Goal: Task Accomplishment & Management: Complete application form

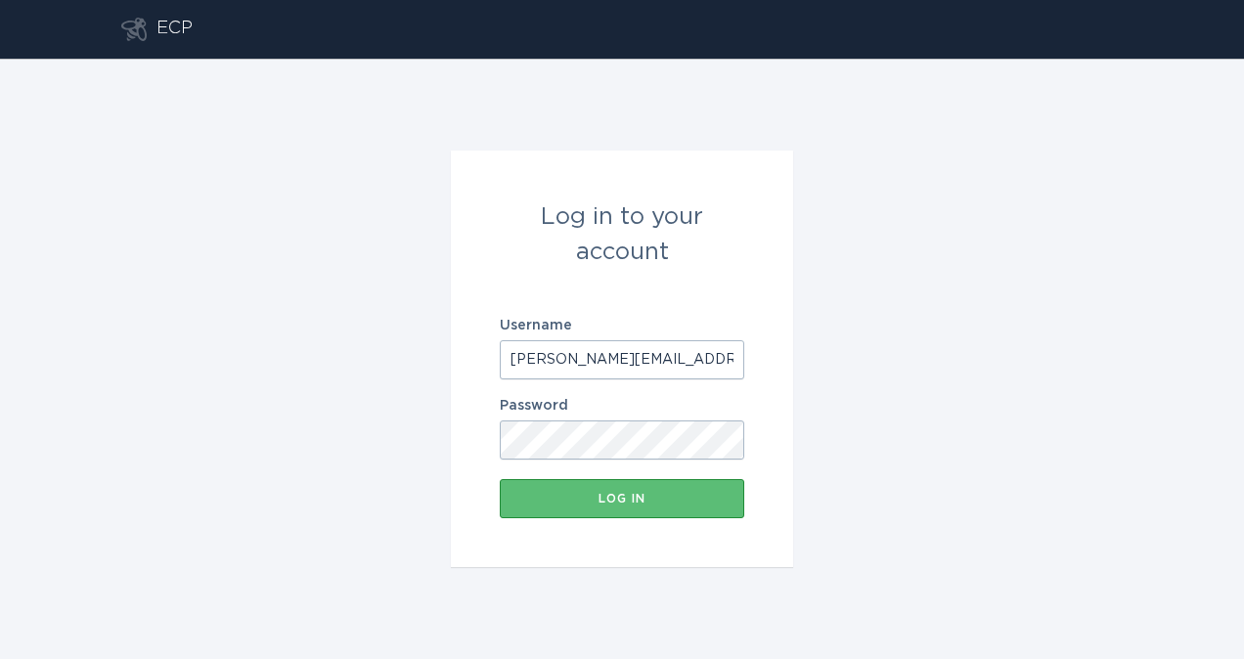
click at [648, 513] on button "Log in" at bounding box center [622, 498] width 244 height 39
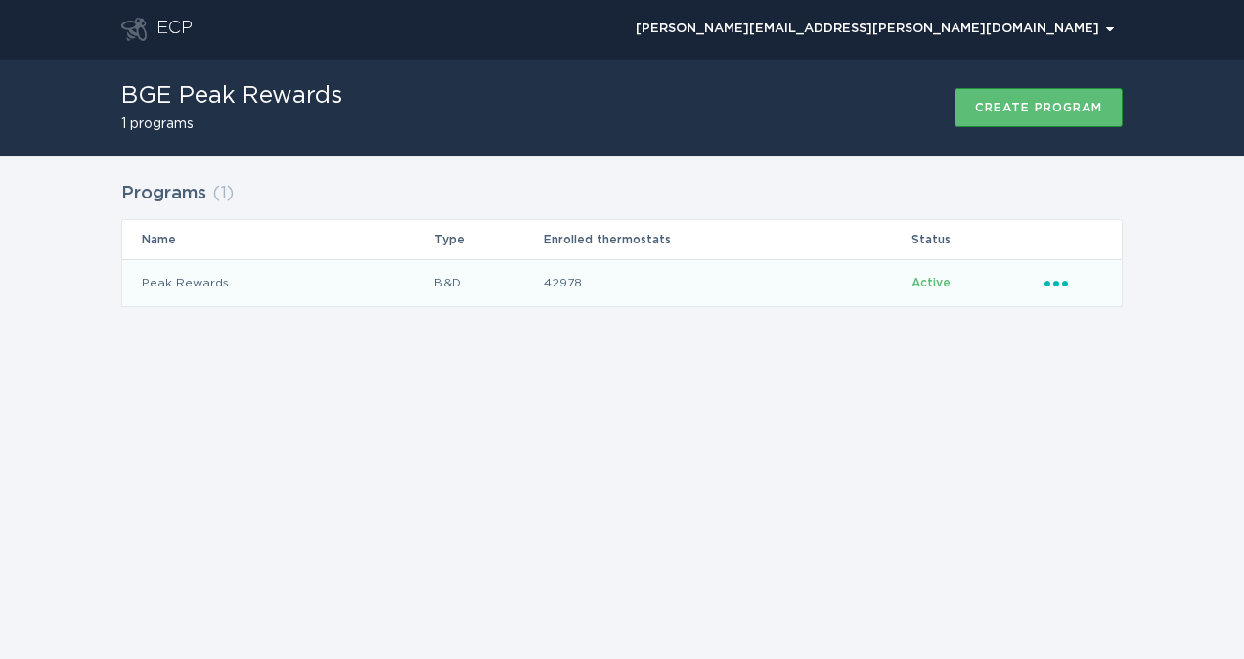
click at [311, 290] on td "Peak Rewards" at bounding box center [277, 282] width 311 height 47
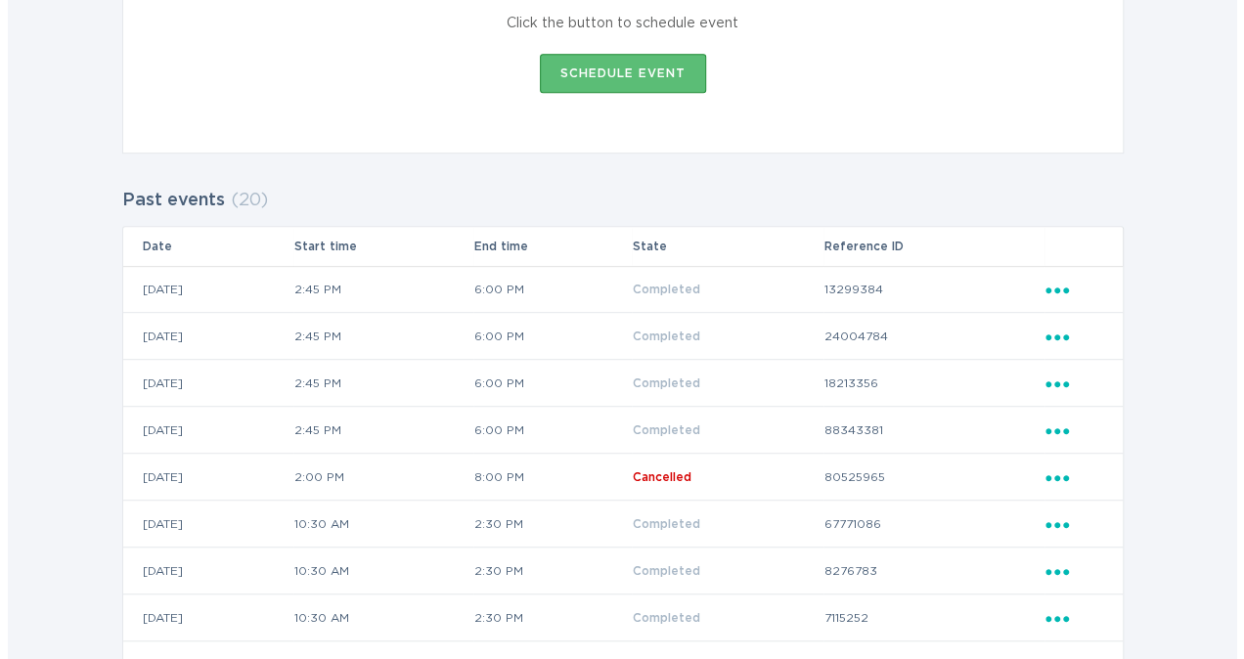
scroll to position [429, 0]
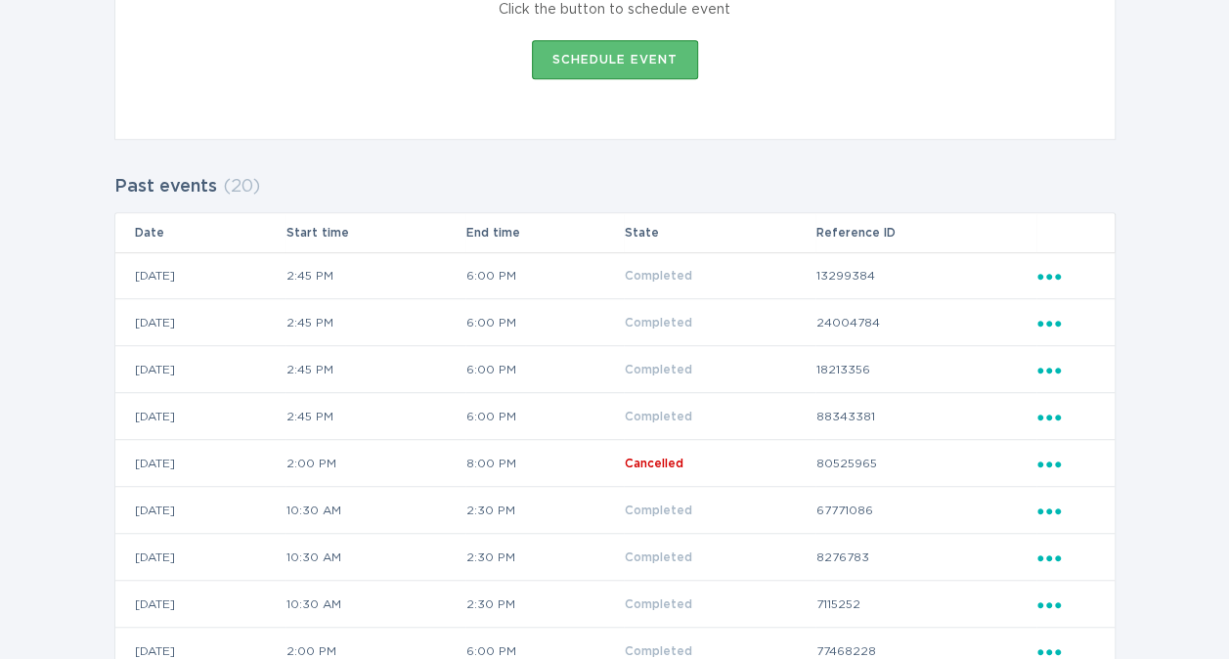
click at [596, 58] on div "Schedule event" at bounding box center [615, 60] width 125 height 12
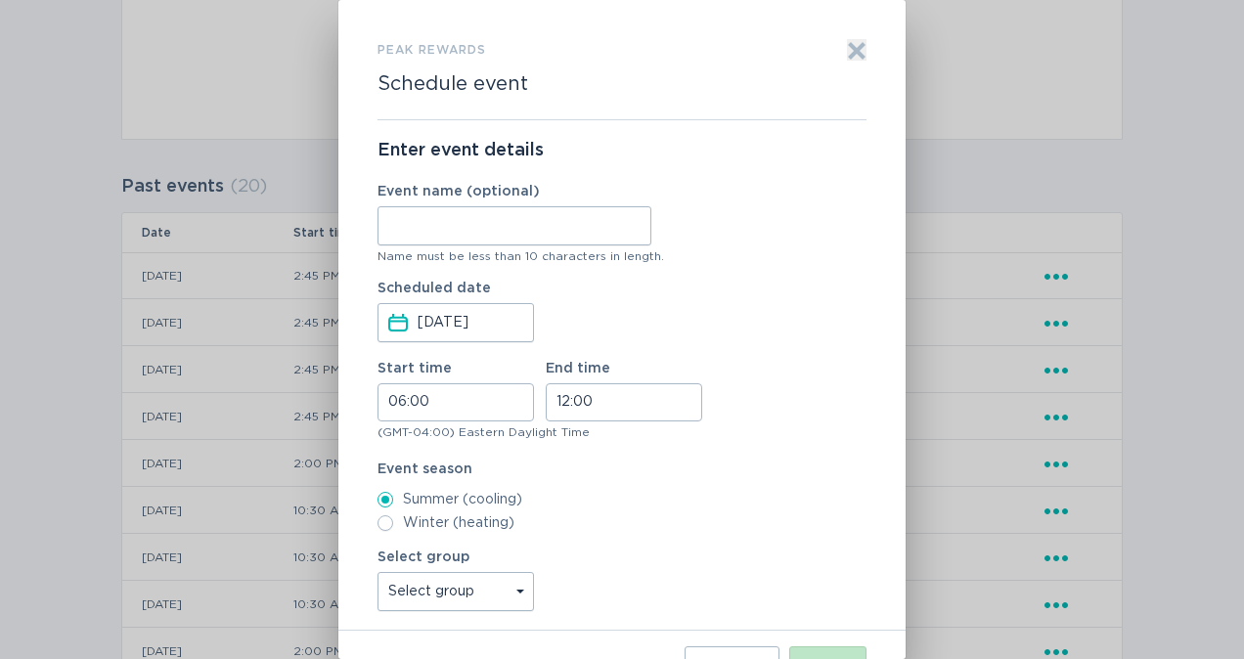
click at [490, 229] on input "Event name (optional)" at bounding box center [514, 225] width 274 height 39
type input "DR Event"
click at [421, 400] on input "06:00" at bounding box center [455, 402] width 156 height 38
click at [405, 500] on li "14" at bounding box center [405, 499] width 54 height 23
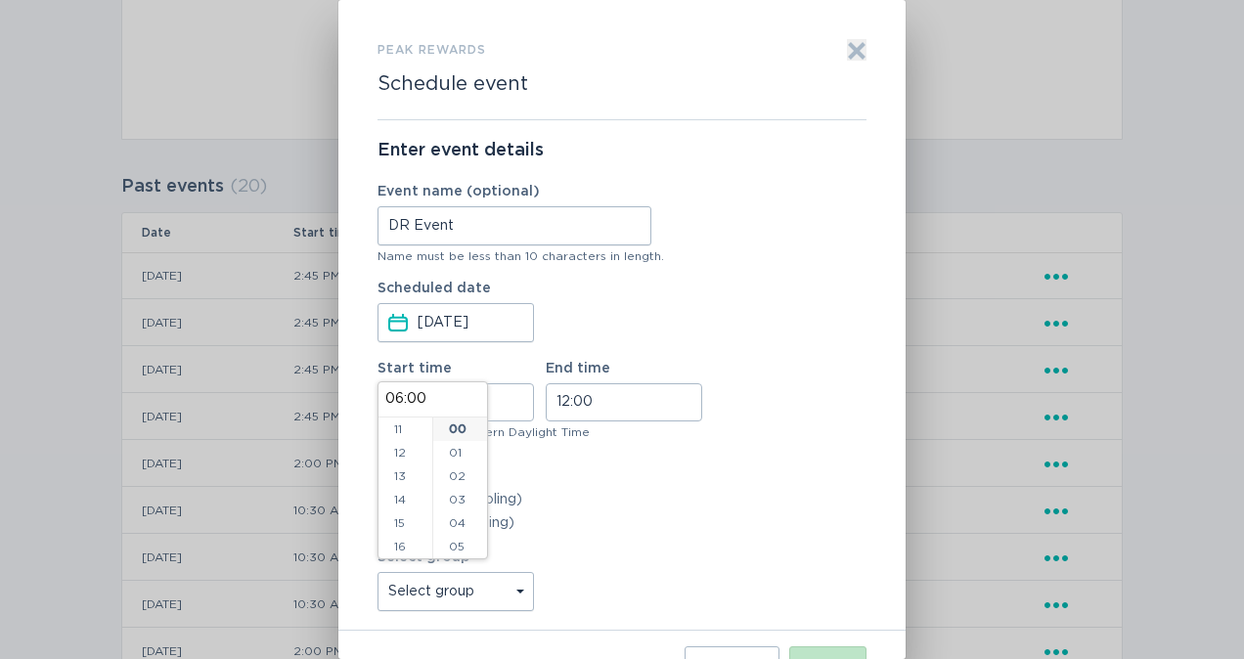
type input "14:00"
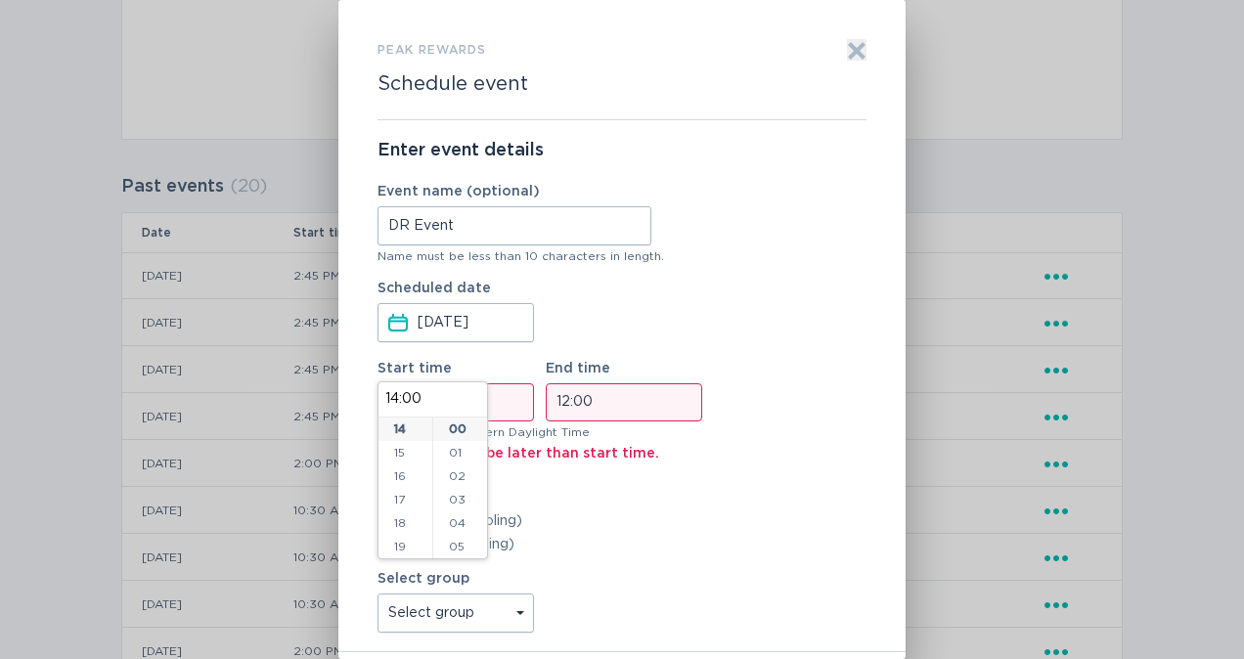
click at [407, 500] on li "17" at bounding box center [405, 499] width 54 height 23
type input "17:00"
click at [407, 431] on li "14" at bounding box center [405, 436] width 54 height 23
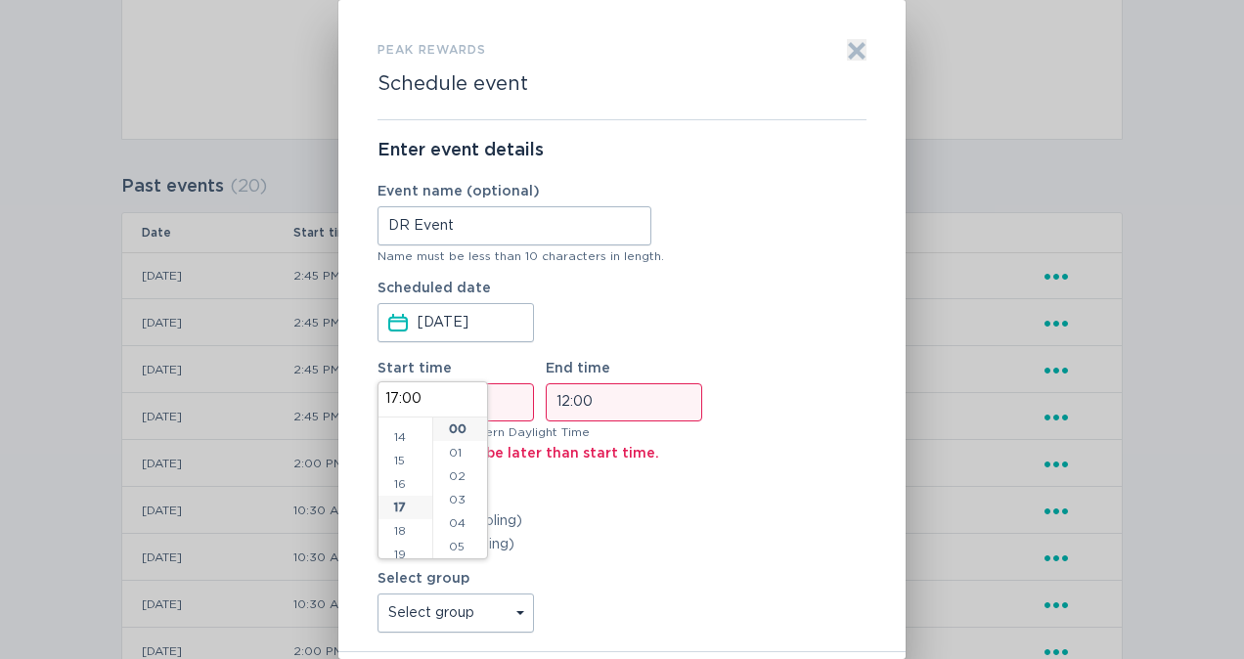
type input "14:00"
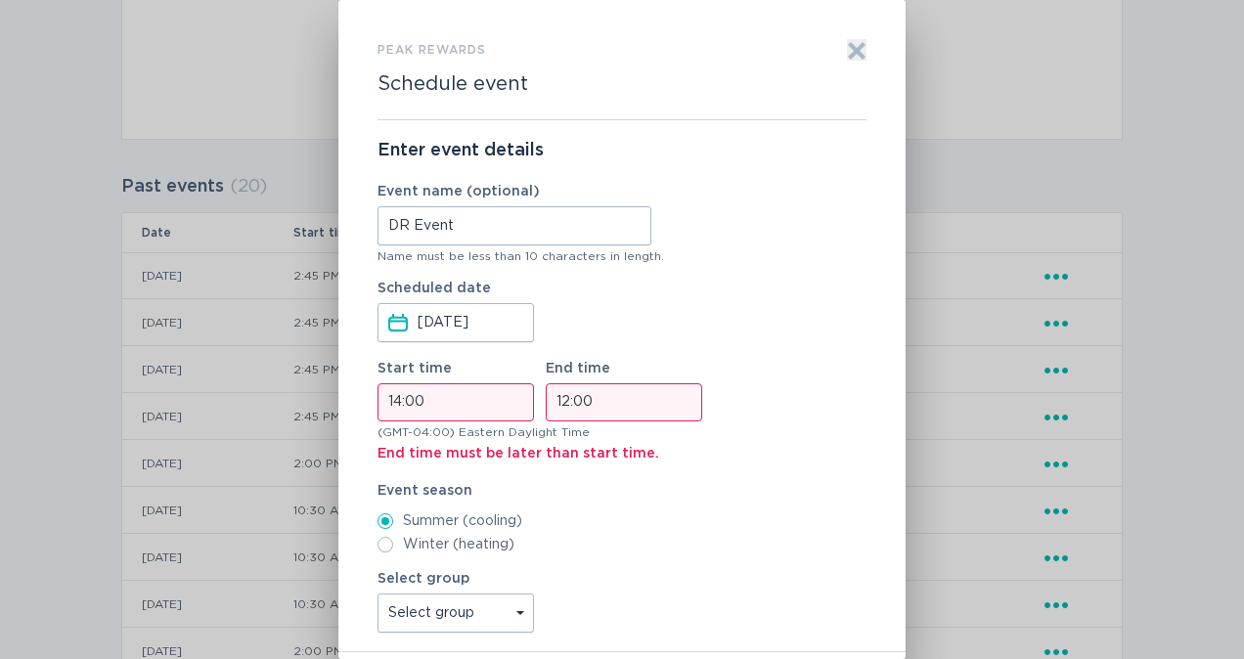
click at [555, 389] on input "12:00" at bounding box center [624, 402] width 156 height 38
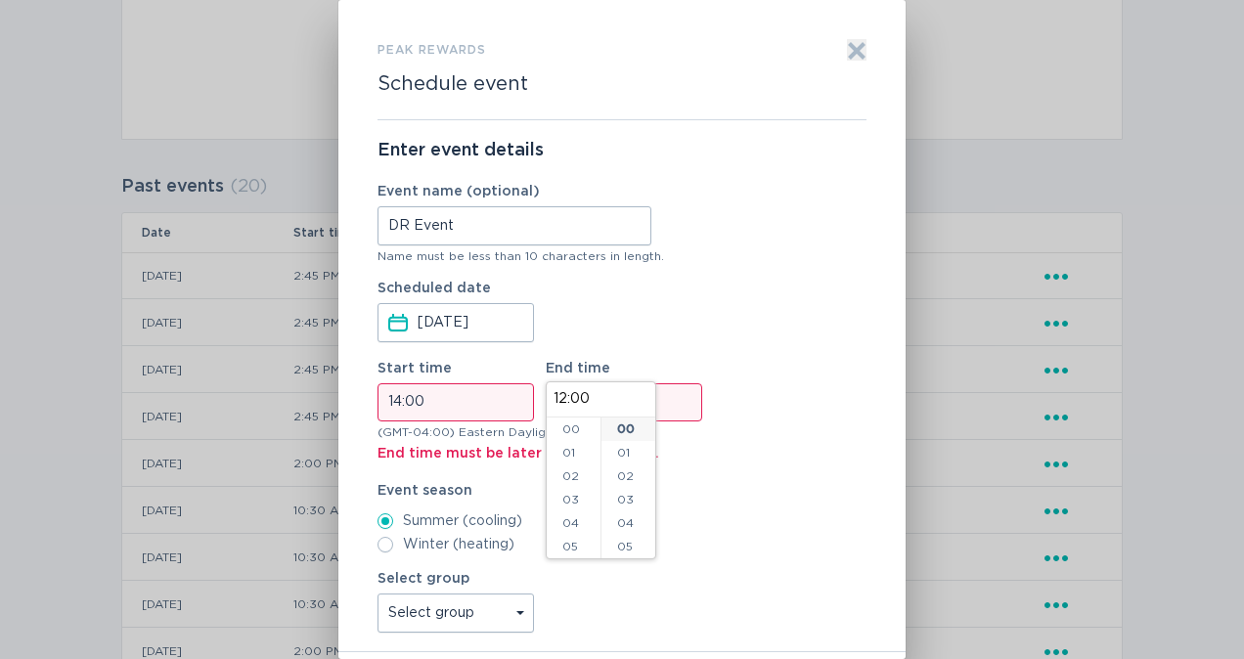
scroll to position [282, 0]
click at [568, 518] on li "16" at bounding box center [574, 522] width 54 height 23
type input "16:00"
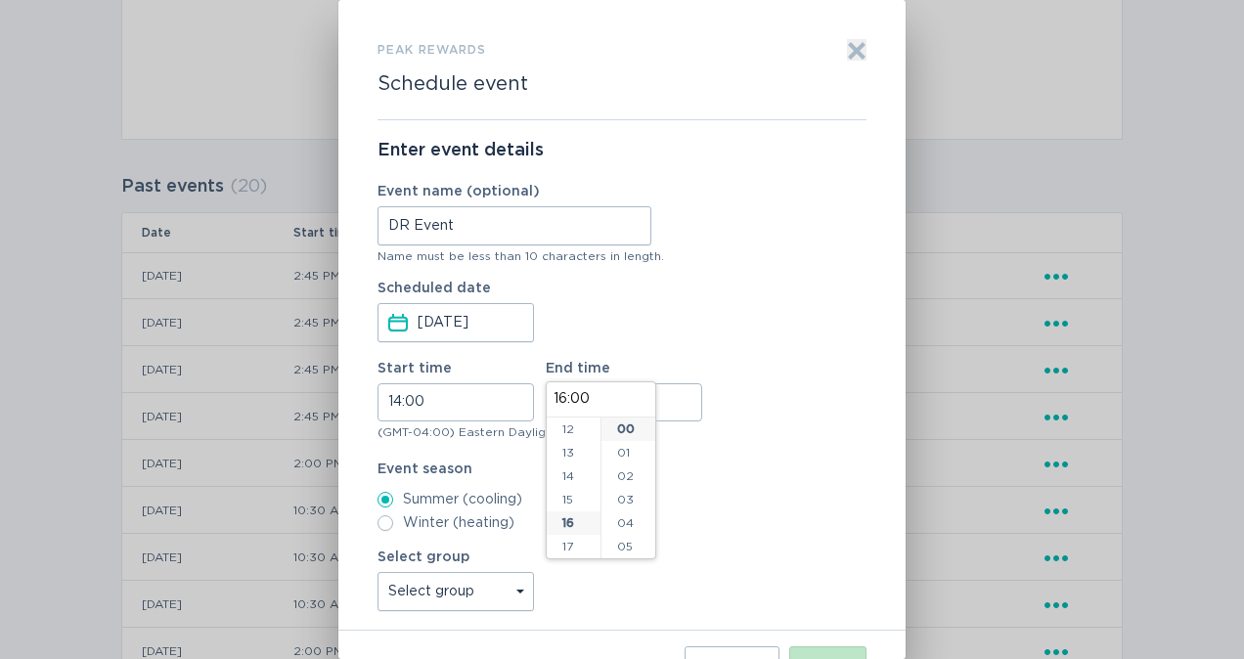
scroll to position [376, 0]
click at [730, 454] on div "Enter event details Event name (optional) DR Event Name must be less than 10 ch…" at bounding box center [621, 375] width 489 height 510
click at [517, 599] on select "Select group unenrolled All thermostats optout My Sets July 10 Test Group CLEAR…" at bounding box center [455, 591] width 156 height 39
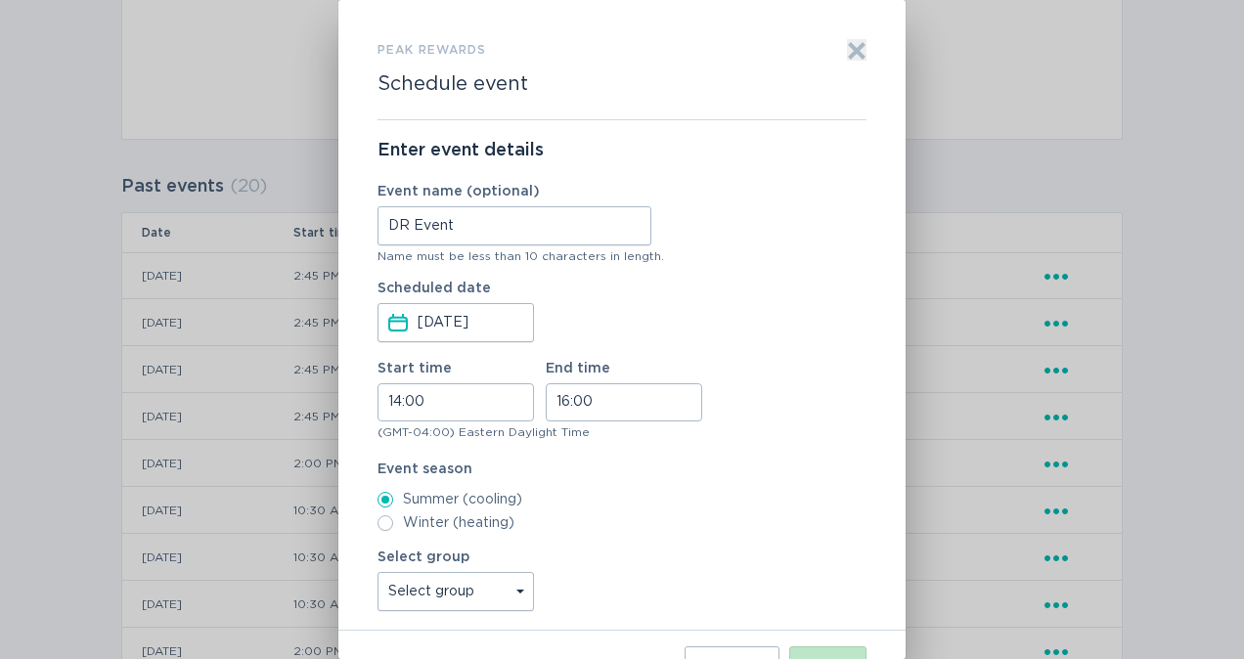
click at [517, 599] on select "Select group unenrolled All thermostats optout My Sets July 10 Test Group CLEAR…" at bounding box center [455, 591] width 156 height 39
select select "fb0536d275a89d78e95dd681ffc2c8d810473a85"
click at [377, 572] on select "Select group unenrolled All thermostats optout My Sets July 10 Test Group CLEAR…" at bounding box center [455, 591] width 156 height 39
click at [816, 647] on button "Next" at bounding box center [827, 665] width 77 height 39
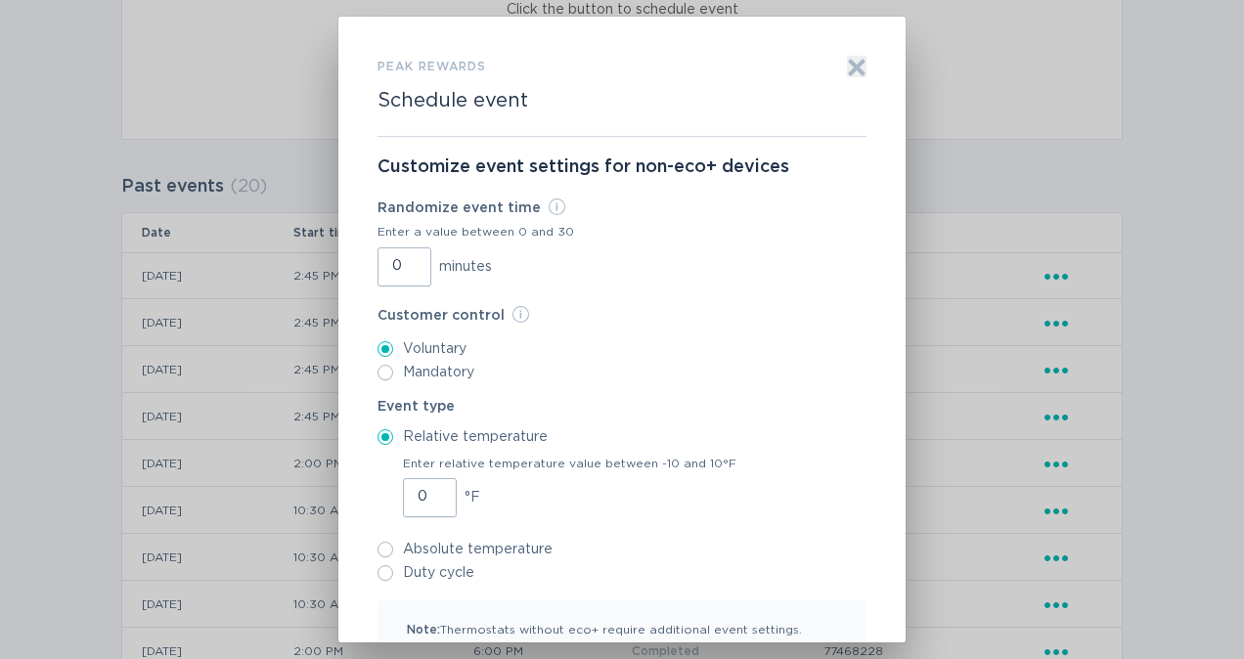
scroll to position [117, 0]
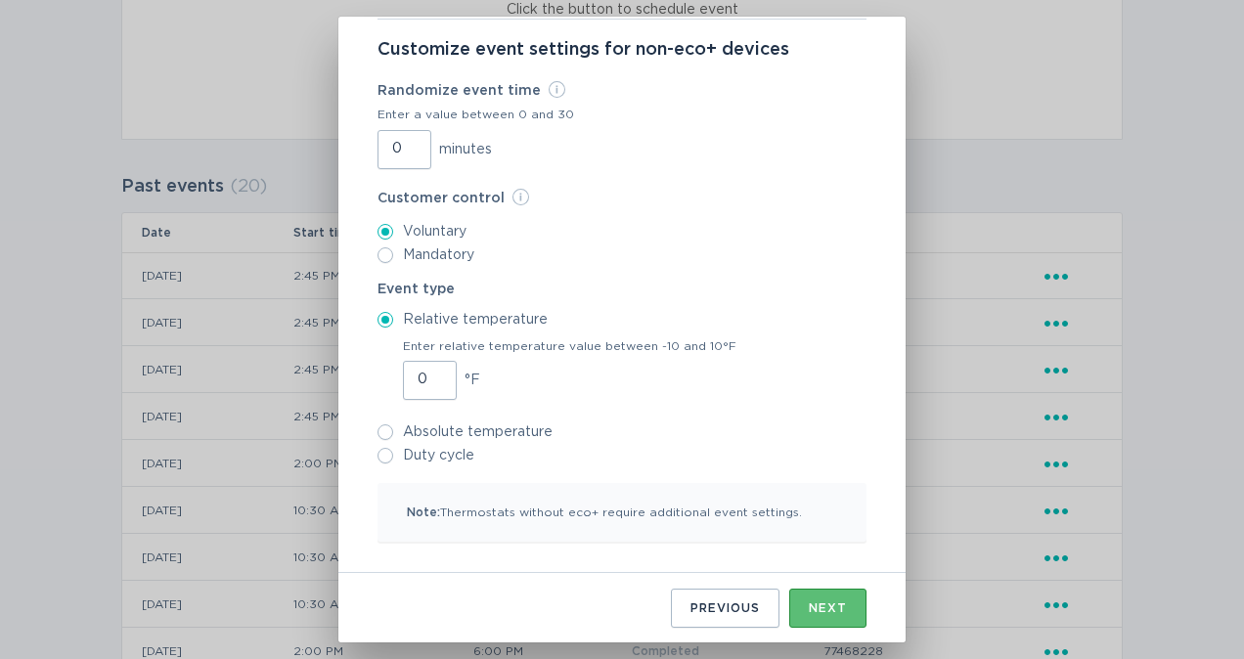
click at [377, 458] on input "Duty cycle" at bounding box center [385, 456] width 16 height 16
radio input "true"
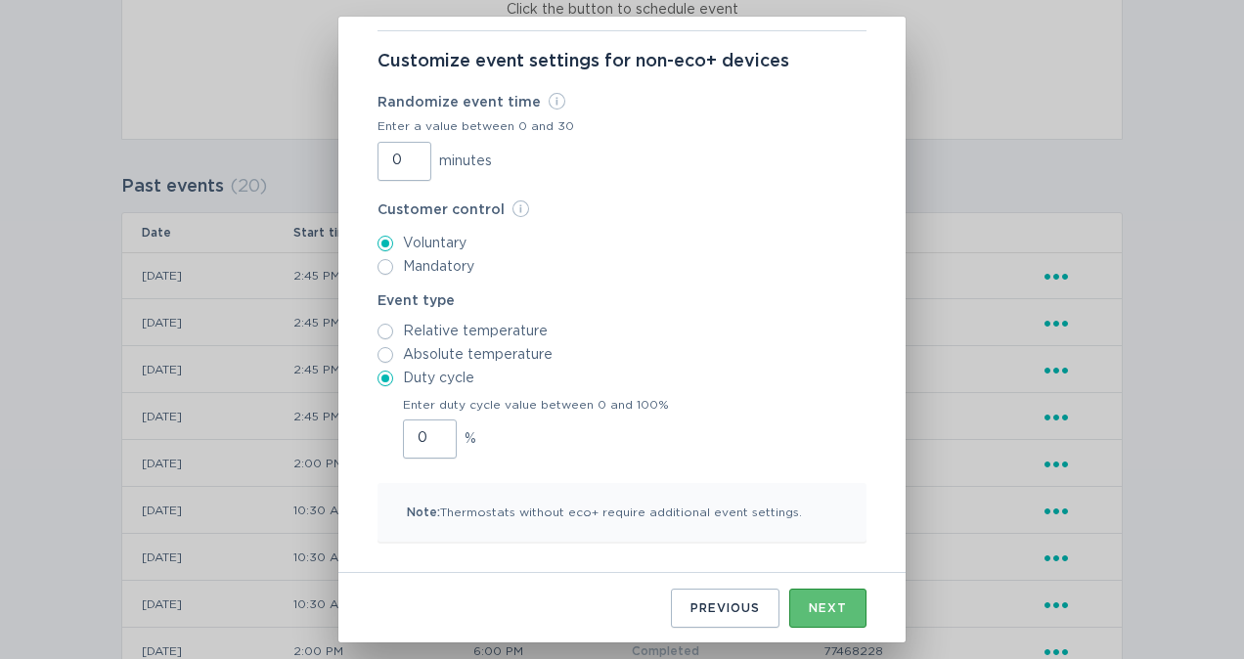
click at [411, 436] on input "0" at bounding box center [430, 439] width 54 height 39
type input "50"
click at [827, 602] on div "Next" at bounding box center [828, 608] width 38 height 12
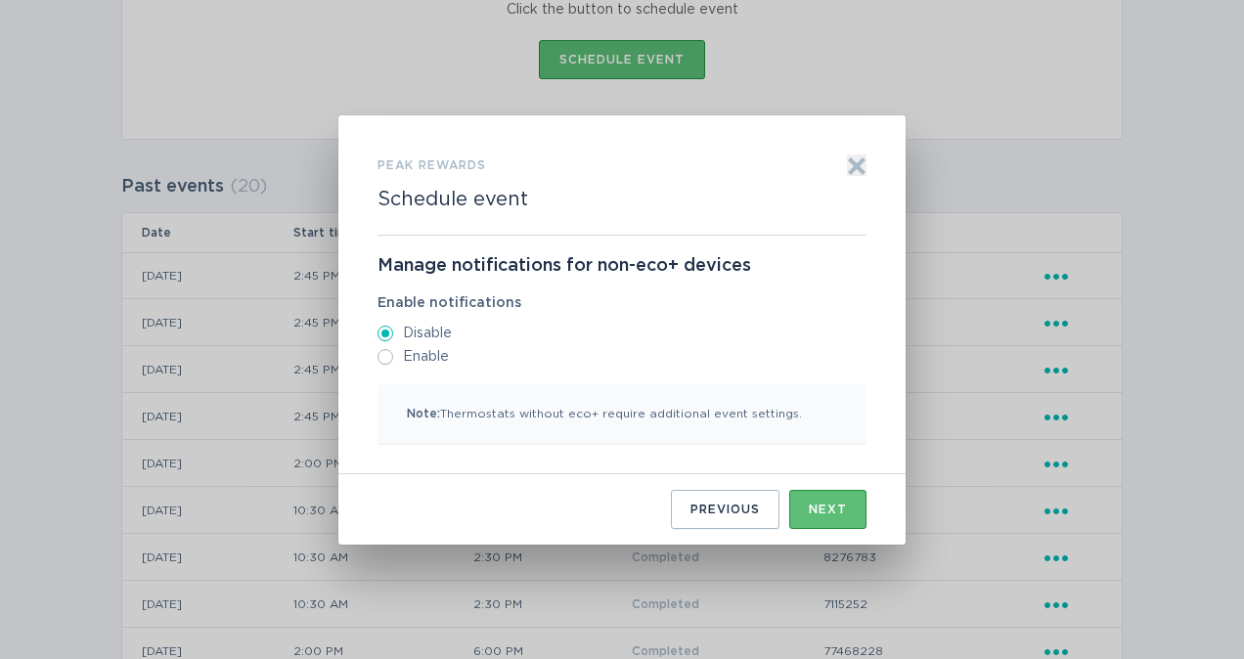
click at [816, 514] on div "Next" at bounding box center [828, 510] width 38 height 12
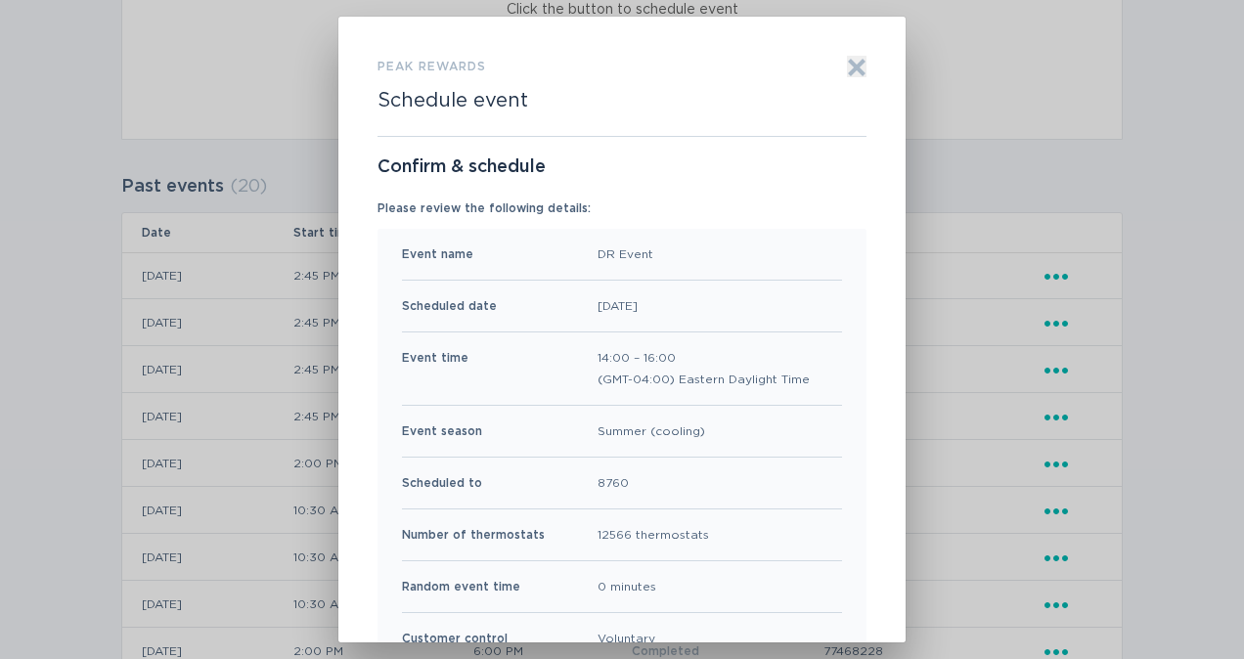
scroll to position [211, 0]
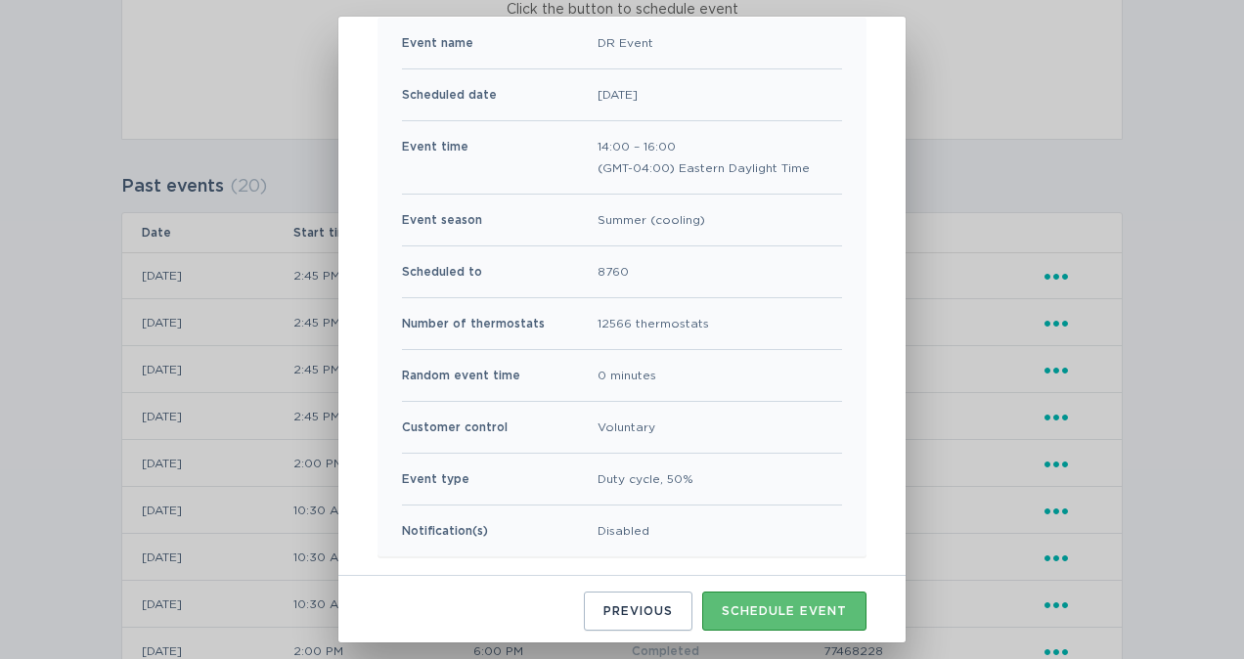
click at [768, 612] on div "Schedule event" at bounding box center [784, 611] width 125 height 12
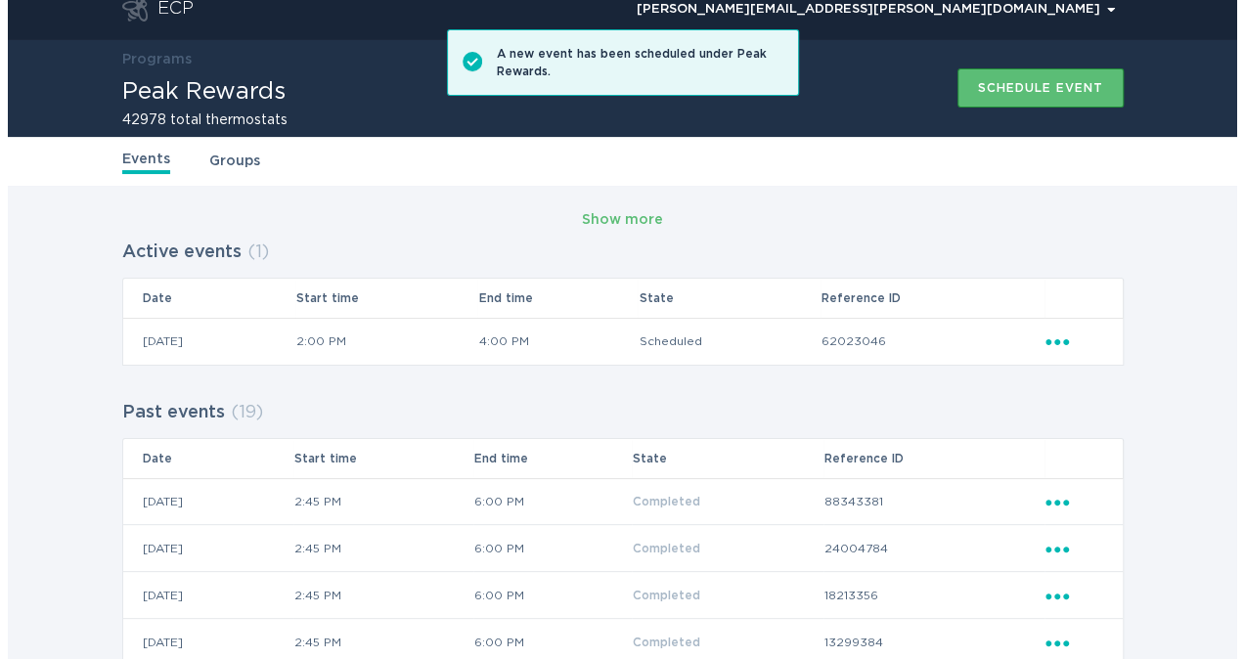
scroll to position [19, 0]
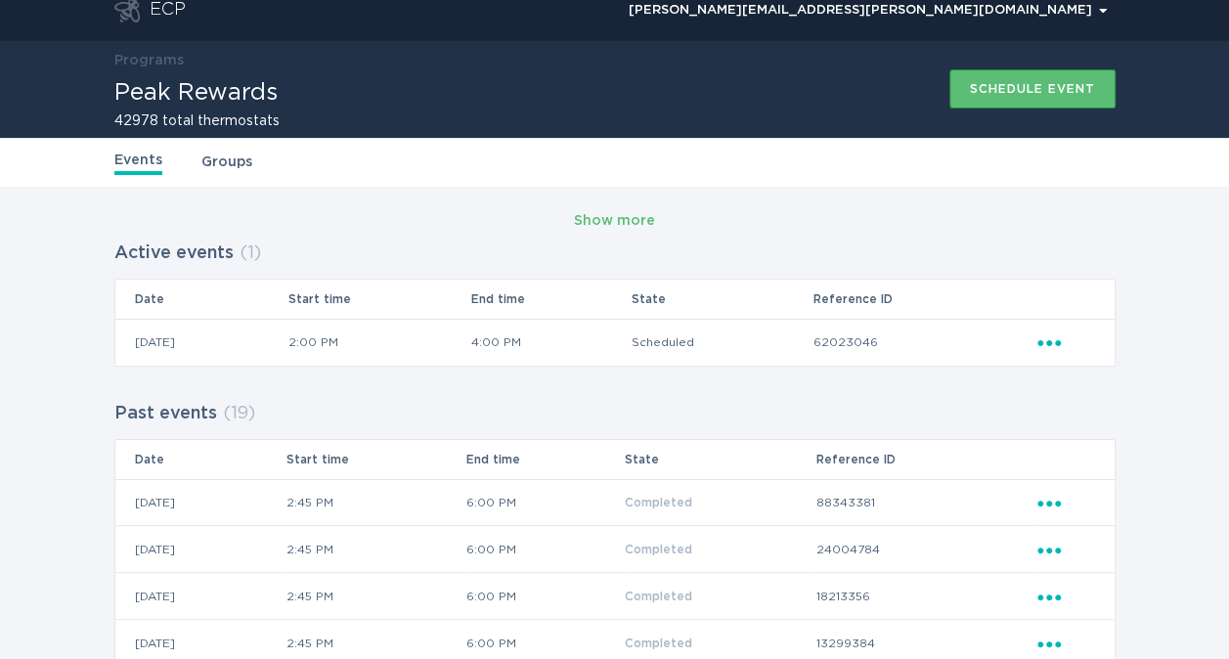
click at [993, 96] on button "Schedule event" at bounding box center [1033, 88] width 166 height 39
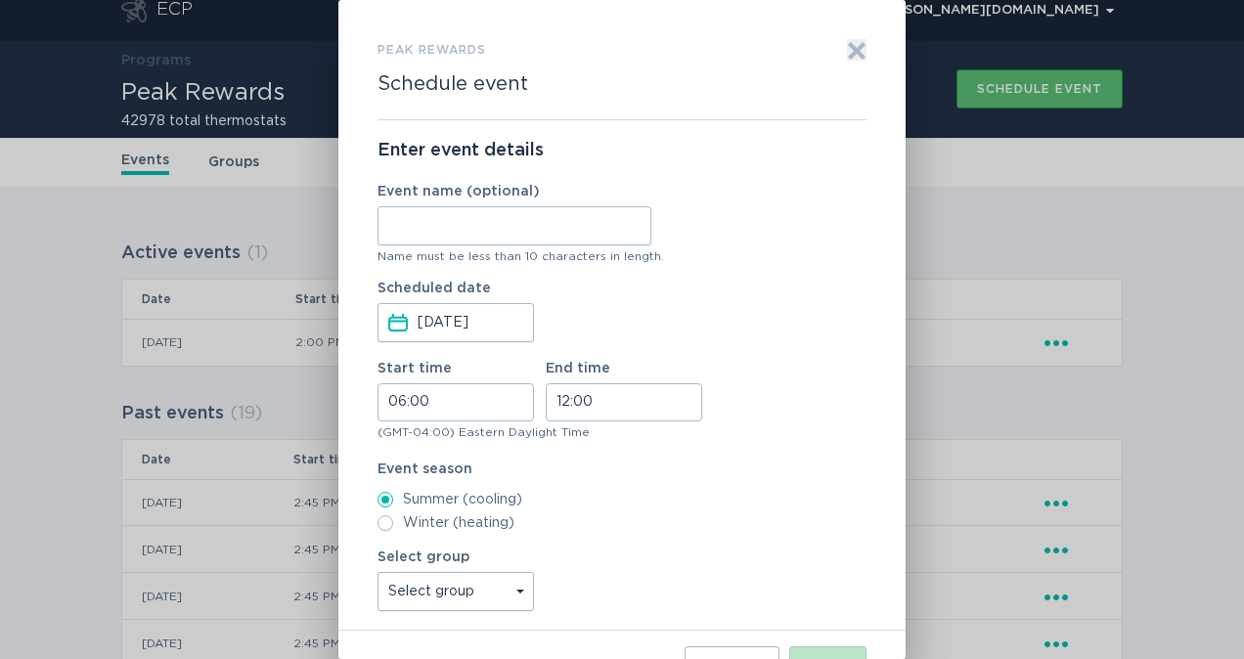
click at [538, 239] on input "Event name (optional)" at bounding box center [514, 225] width 274 height 39
type input "DR Event"
click at [401, 399] on input "06:00" at bounding box center [455, 402] width 156 height 38
click at [403, 534] on li "14" at bounding box center [405, 535] width 54 height 23
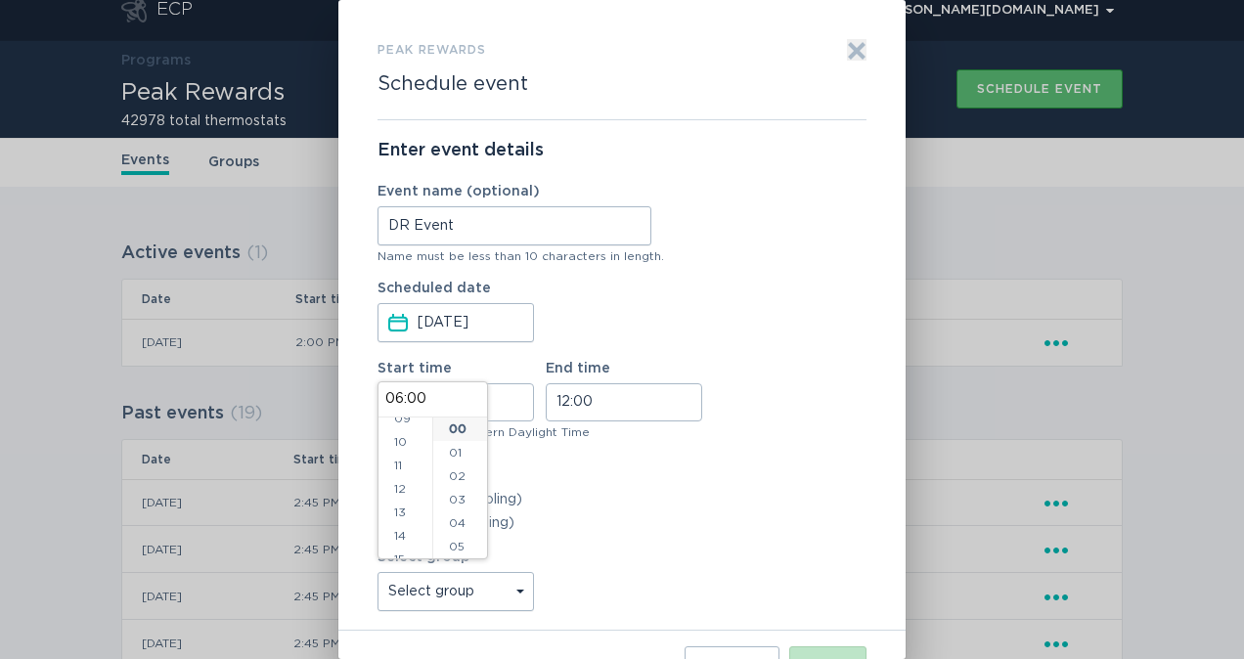
type input "14:00"
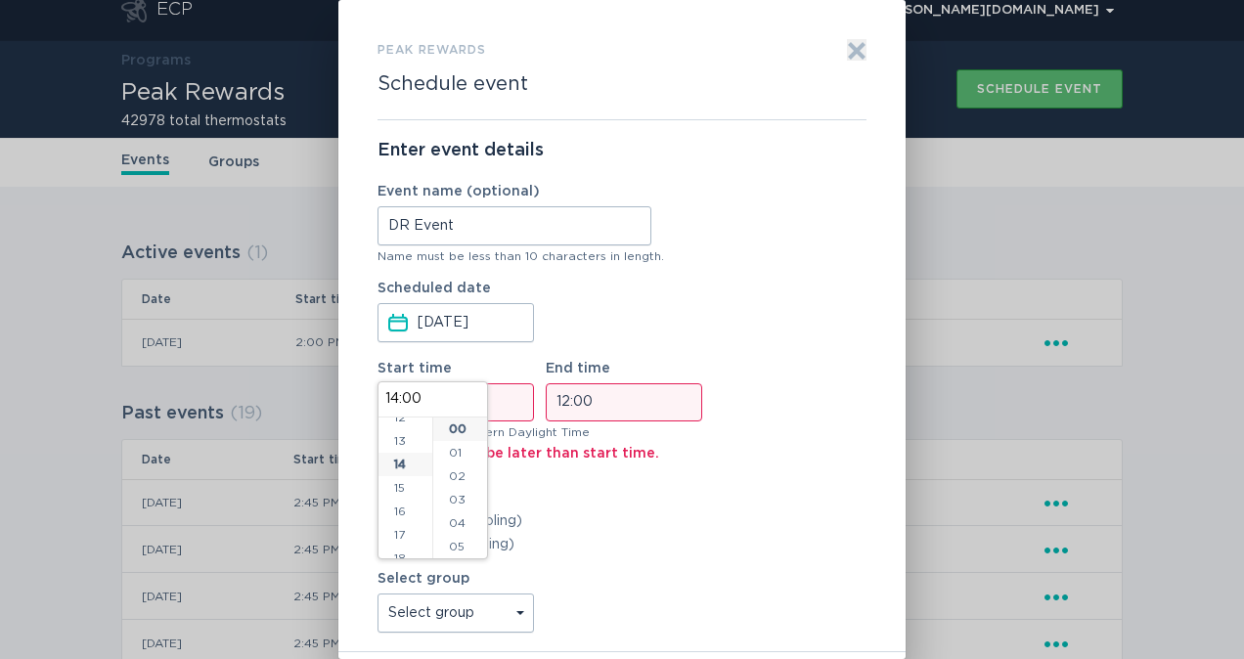
scroll to position [329, 0]
click at [579, 399] on input "12:00" at bounding box center [624, 402] width 156 height 38
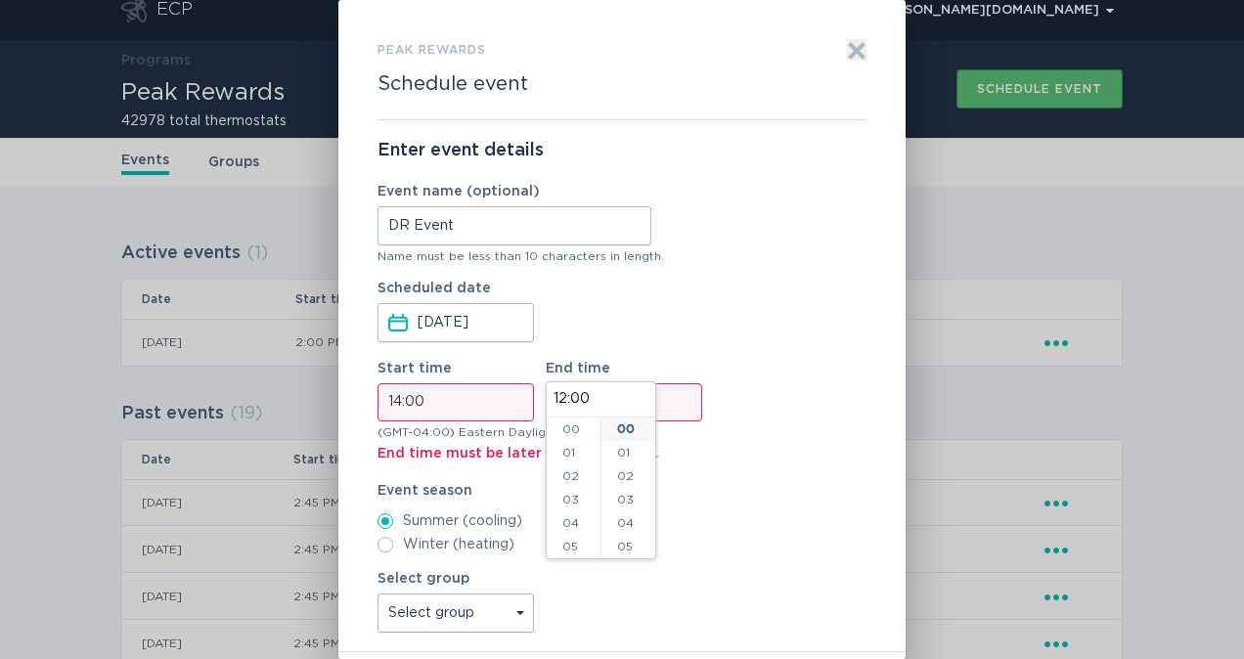
scroll to position [282, 0]
click at [570, 523] on li "16" at bounding box center [574, 522] width 54 height 23
type input "16:00"
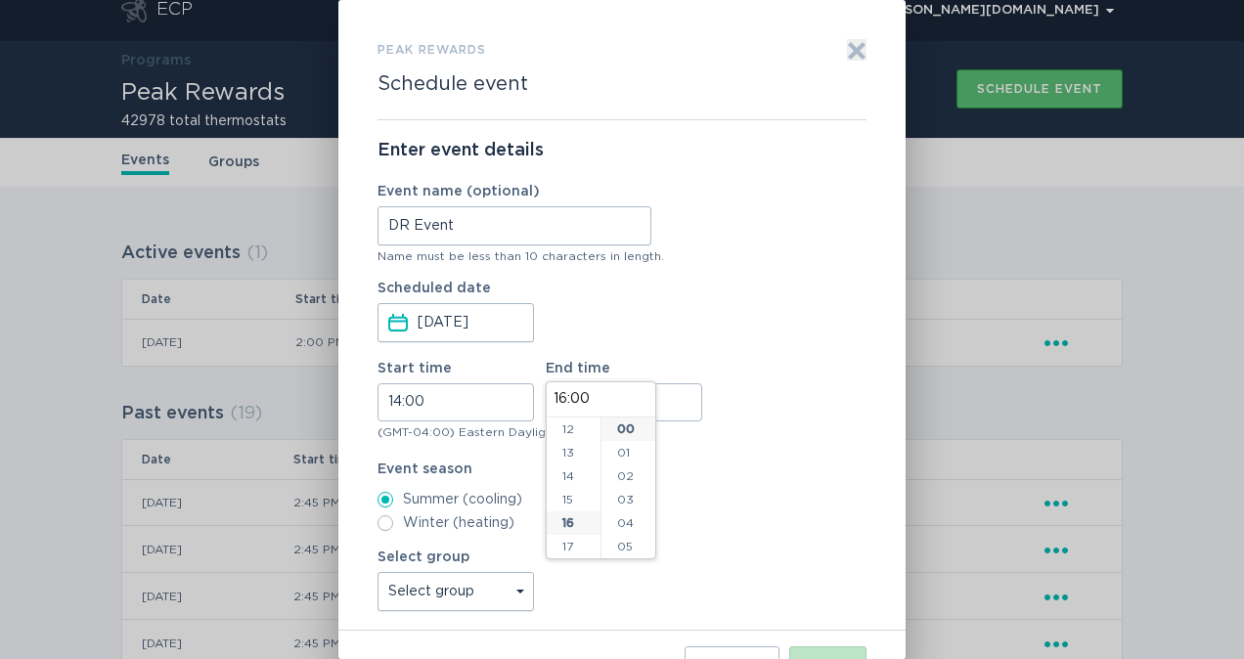
scroll to position [376, 0]
click at [522, 596] on select "Select group unenrolled All thermostats optout My Sets July 10 Test Group CLEAR…" at bounding box center [455, 591] width 156 height 39
click at [510, 585] on select "Select group unenrolled All thermostats optout My Sets July 10 Test Group CLEAR…" at bounding box center [455, 591] width 156 height 39
select select "03dc5181e4b8ee97aff89822c016c221c42a28a5"
click at [377, 572] on select "Select group unenrolled All thermostats optout My Sets July 10 Test Group CLEAR…" at bounding box center [455, 591] width 156 height 39
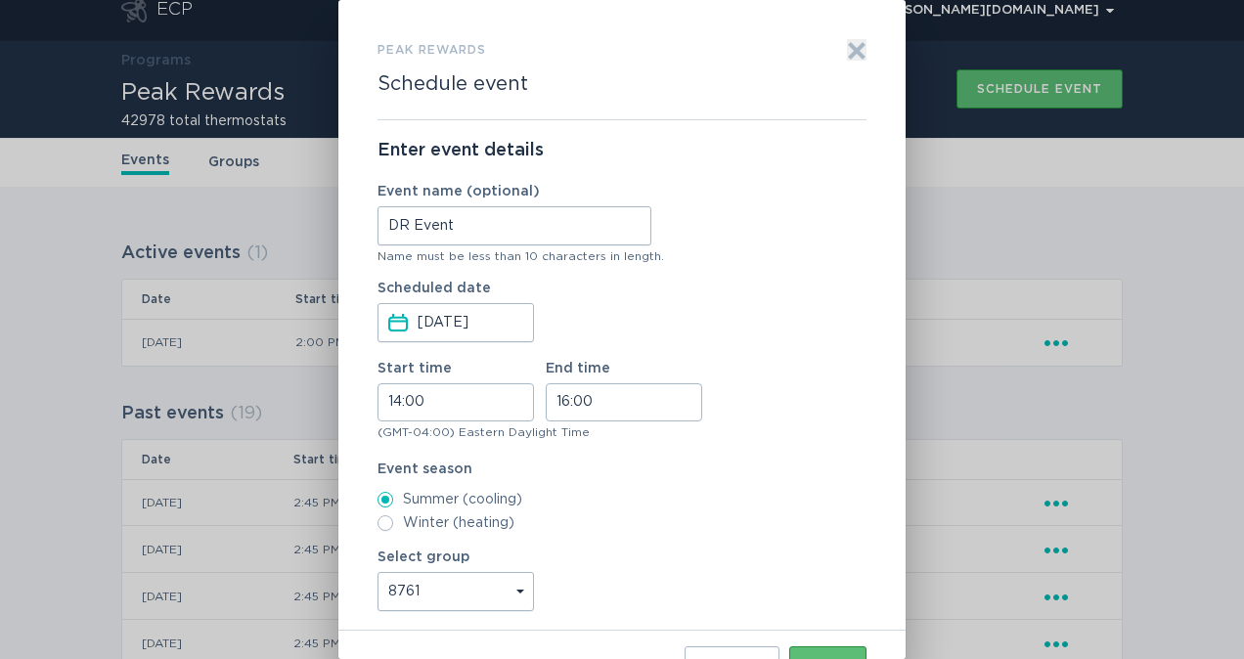
click at [814, 653] on button "Next" at bounding box center [827, 665] width 77 height 39
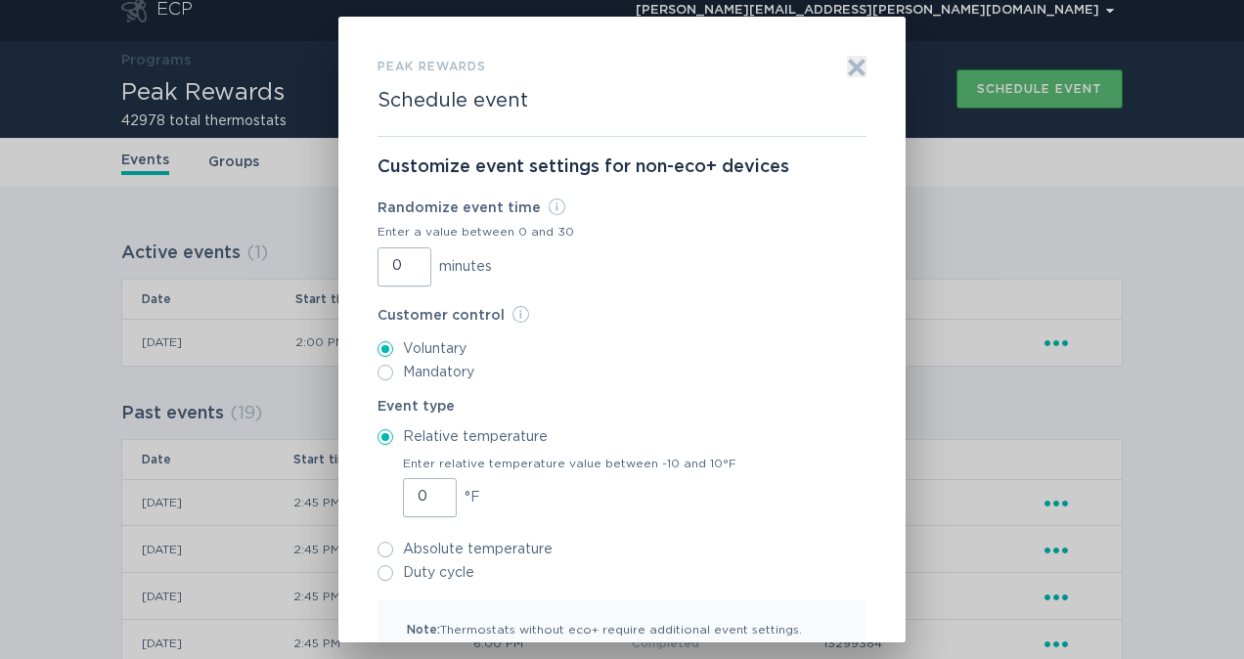
click at [403, 497] on input "0" at bounding box center [430, 497] width 54 height 39
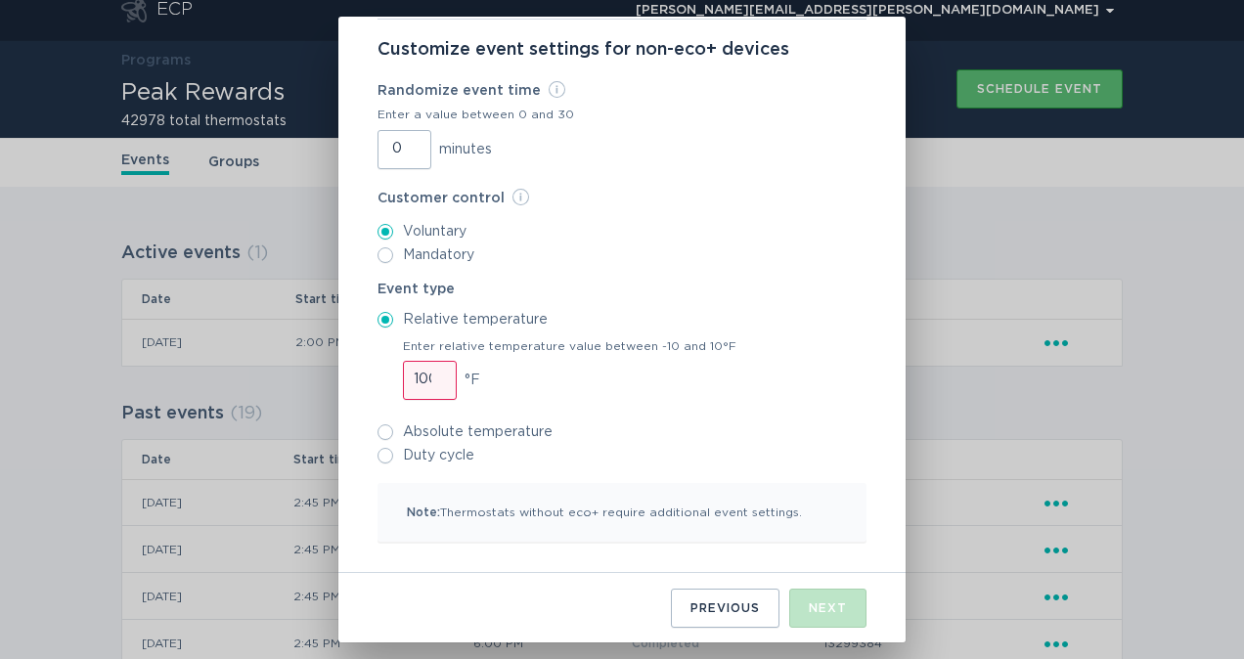
type input "100"
click at [385, 456] on label "Duty cycle" at bounding box center [621, 456] width 489 height 16
click at [385, 456] on input "Duty cycle" at bounding box center [385, 456] width 16 height 16
radio input "true"
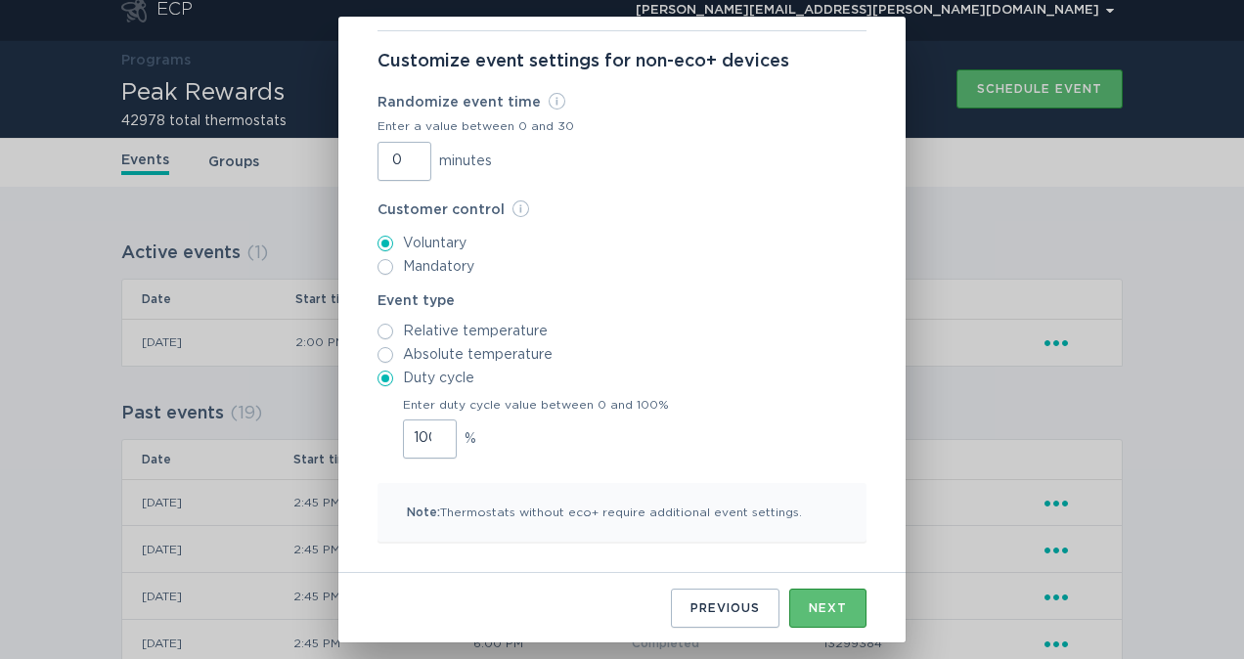
scroll to position [106, 0]
click at [828, 603] on div "Next" at bounding box center [828, 608] width 38 height 12
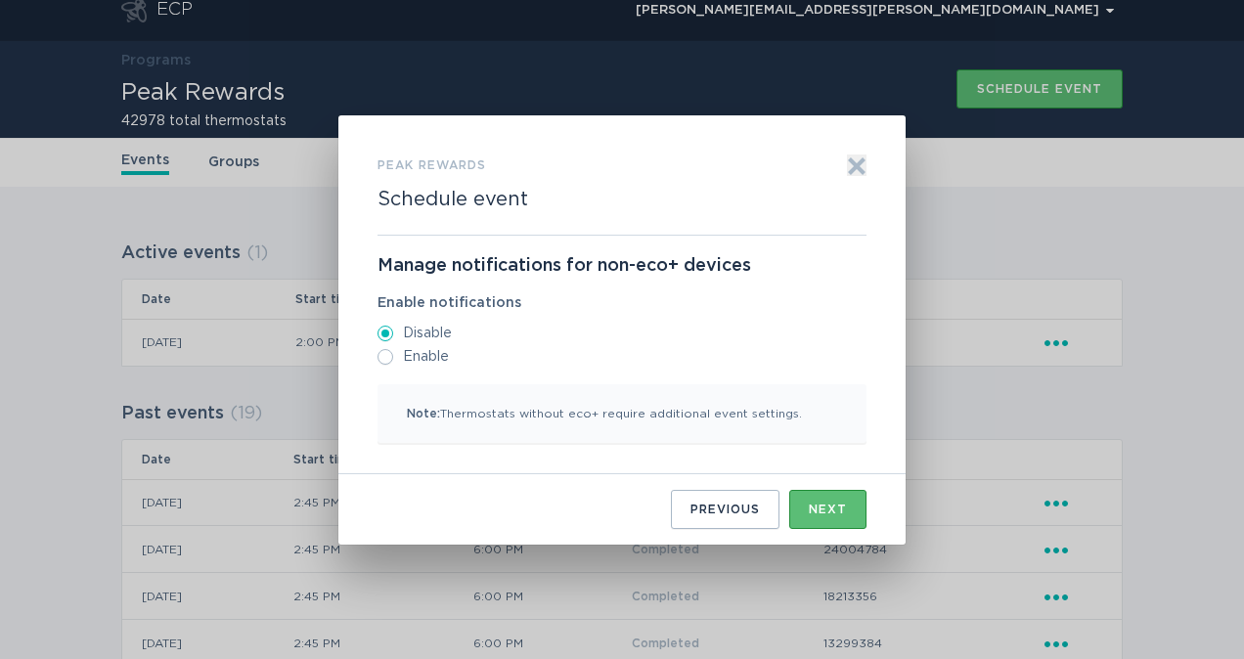
scroll to position [0, 0]
click at [836, 519] on button "Next" at bounding box center [827, 509] width 77 height 39
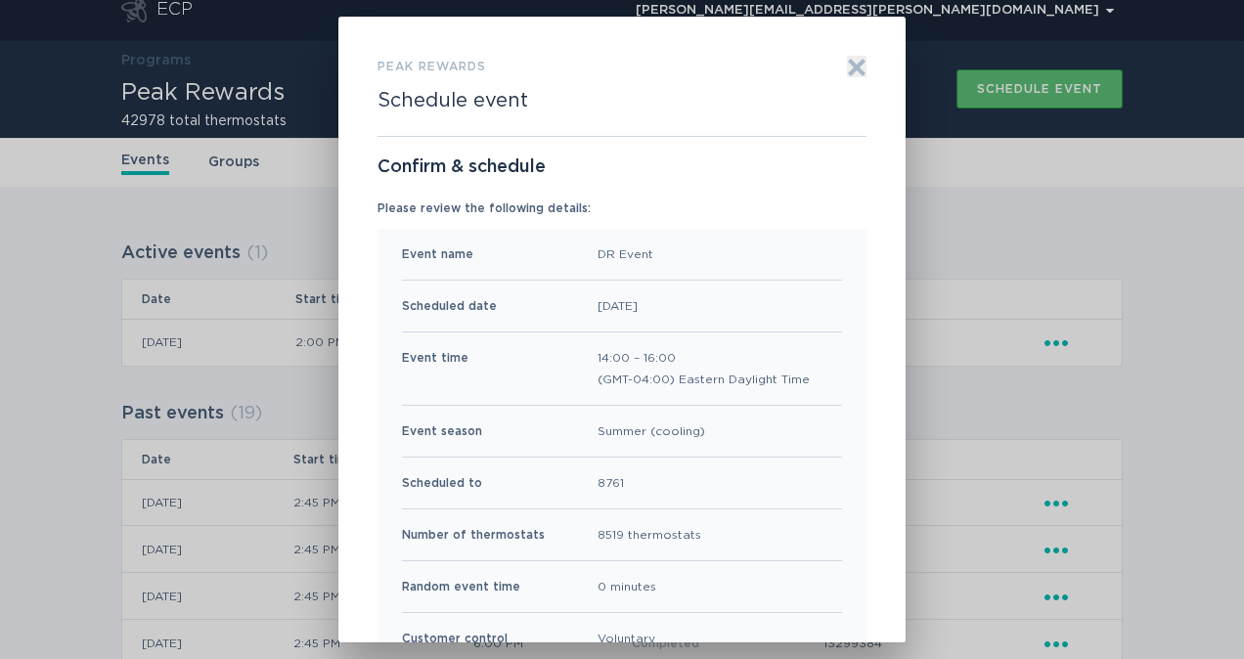
scroll to position [211, 0]
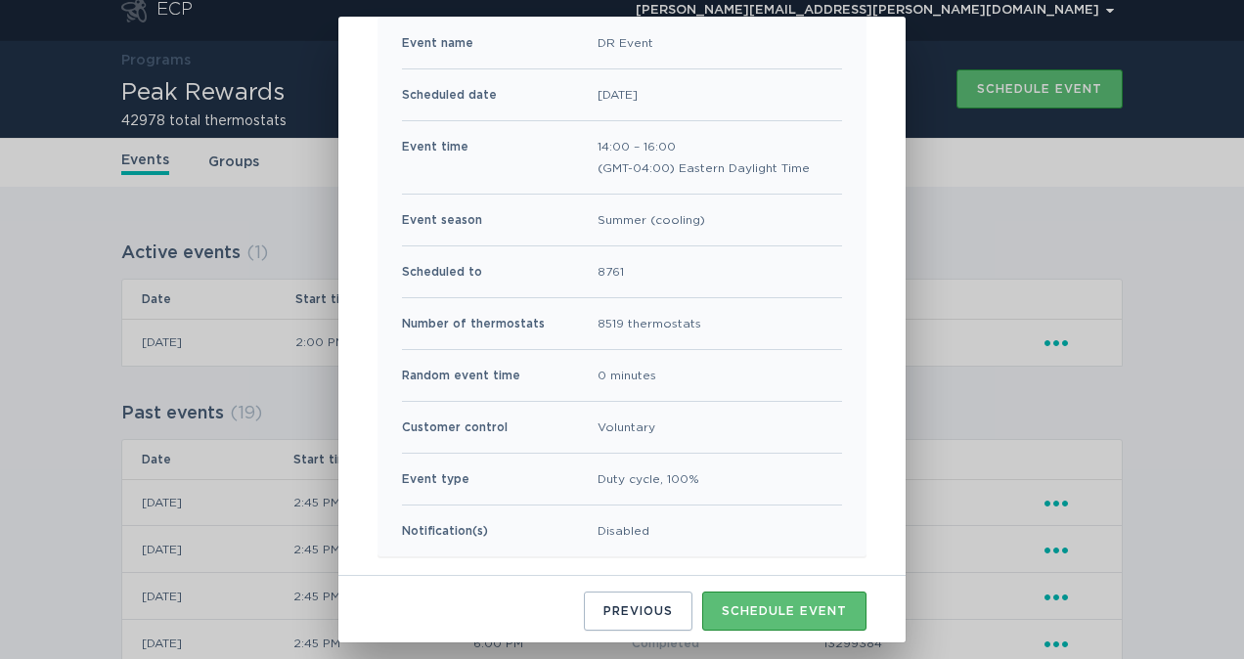
click at [765, 605] on div "Schedule event" at bounding box center [784, 611] width 125 height 12
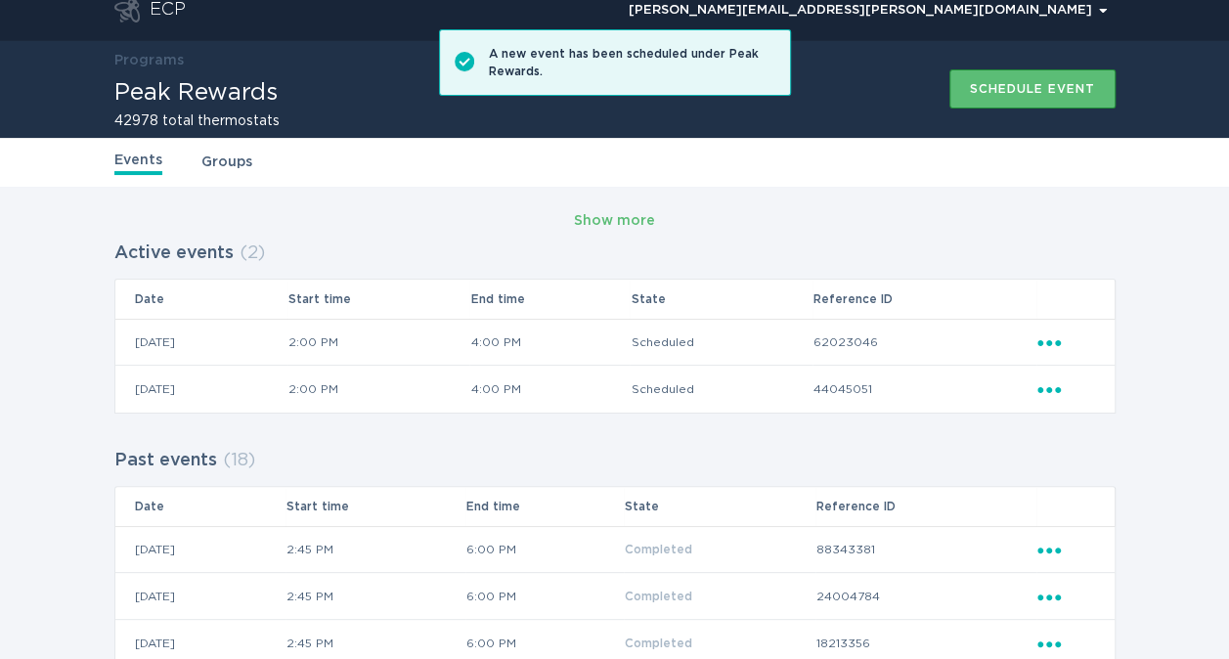
click at [988, 94] on div "Schedule event" at bounding box center [1032, 89] width 125 height 12
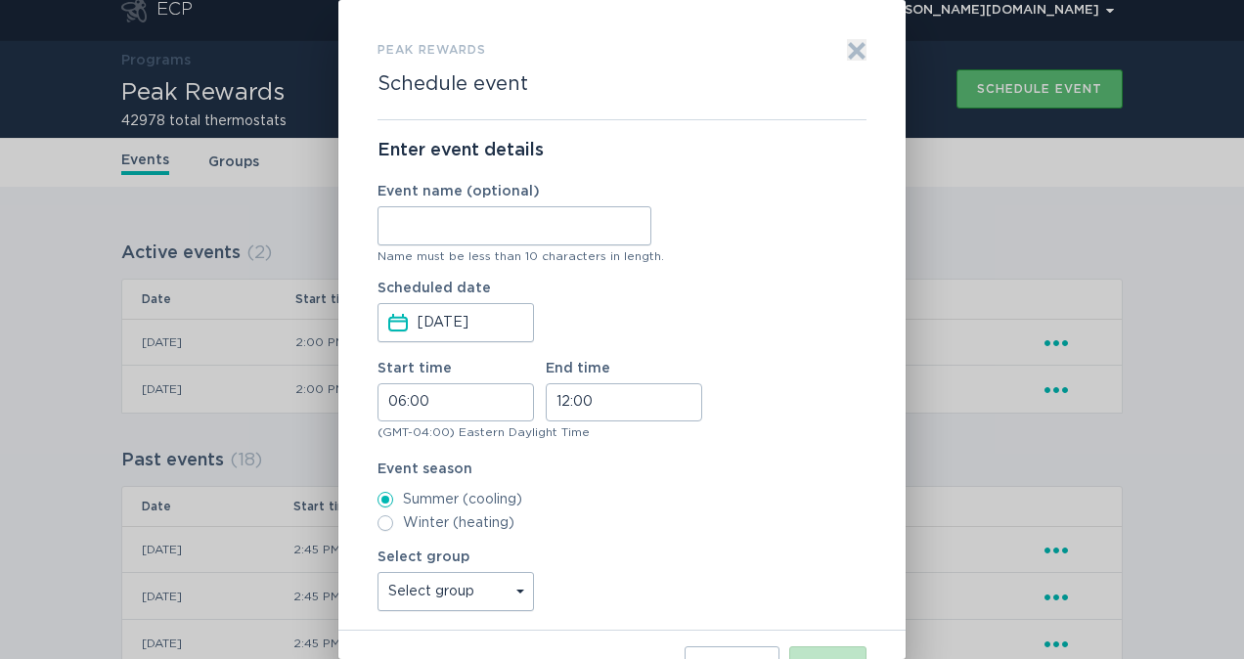
click at [463, 234] on input "Event name (optional)" at bounding box center [514, 225] width 274 height 39
type input "DR Event"
click at [408, 395] on input "06:00" at bounding box center [455, 402] width 156 height 38
click at [405, 514] on li "14" at bounding box center [405, 521] width 54 height 23
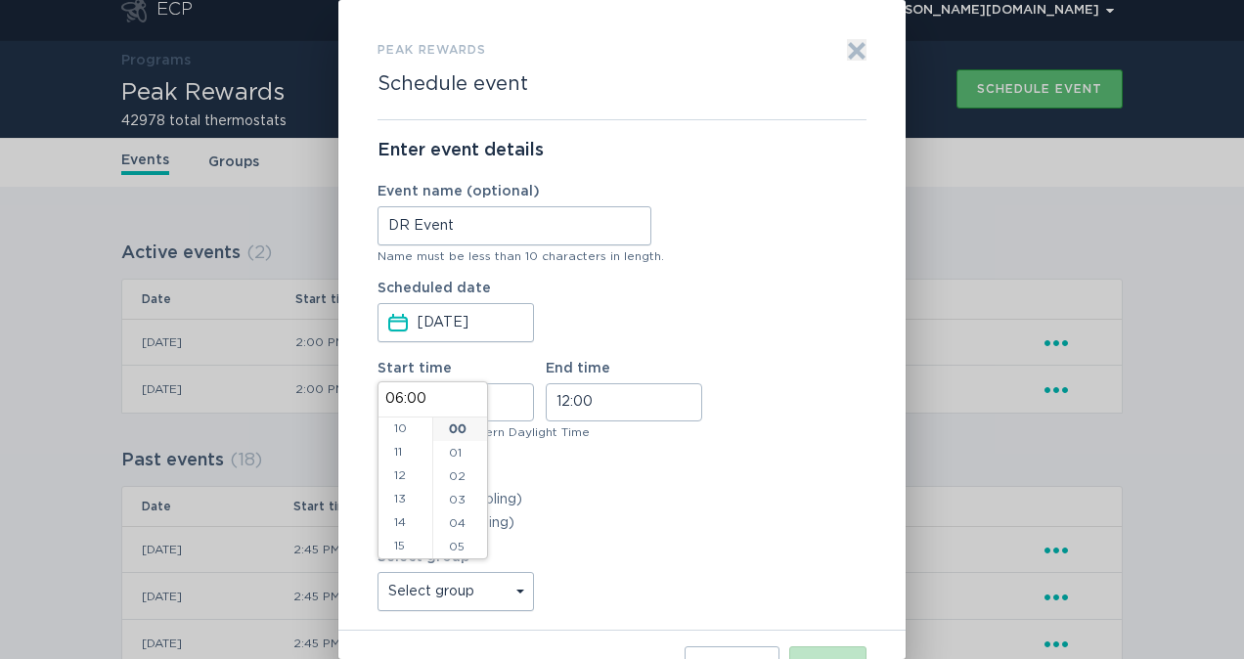
type input "14:00"
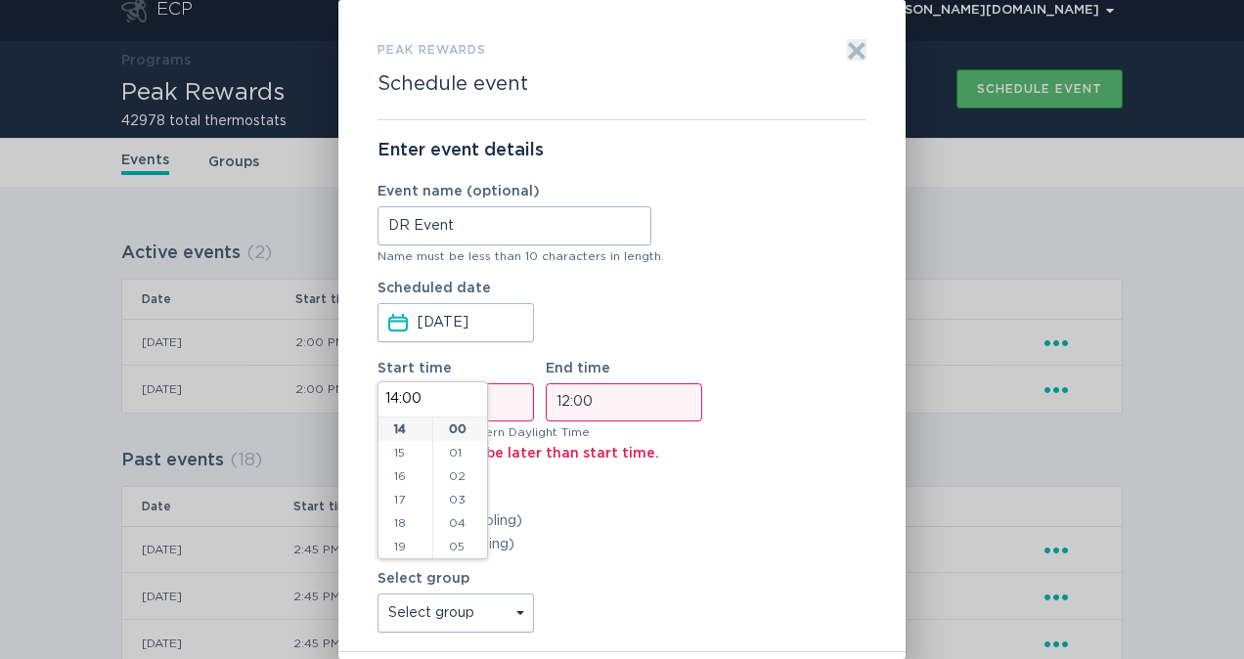
scroll to position [329, 0]
click at [573, 409] on input "12:00" at bounding box center [624, 402] width 156 height 38
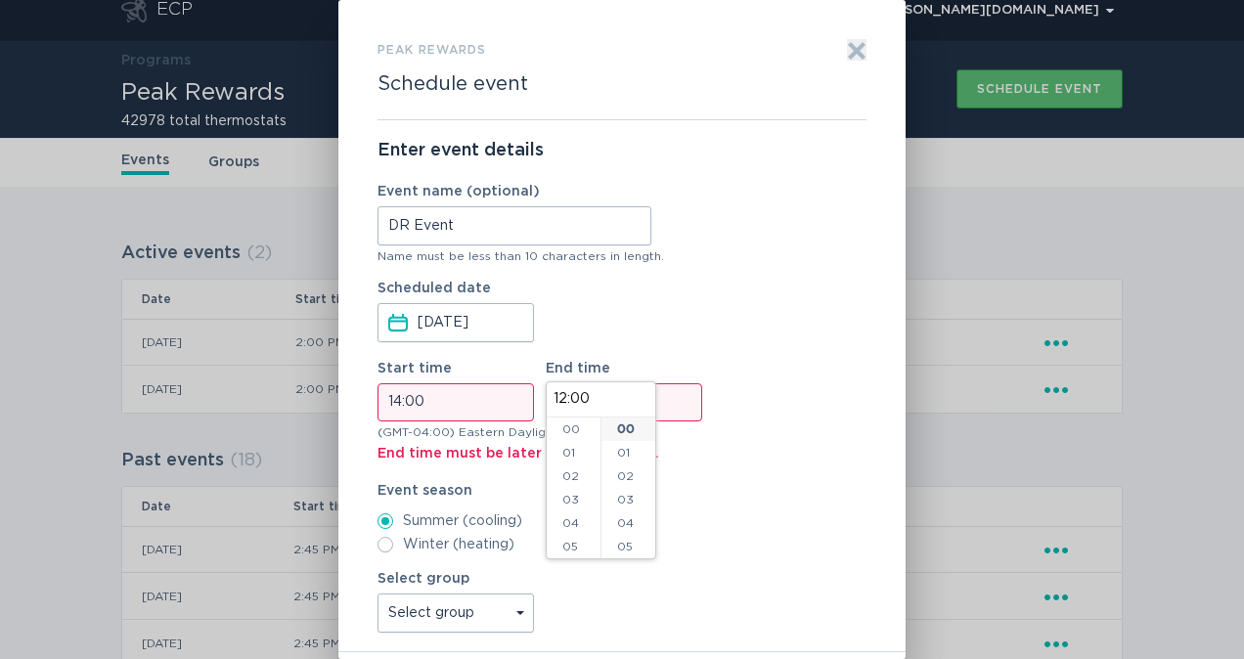
scroll to position [282, 0]
click at [567, 520] on li "16" at bounding box center [574, 522] width 54 height 23
type input "16:00"
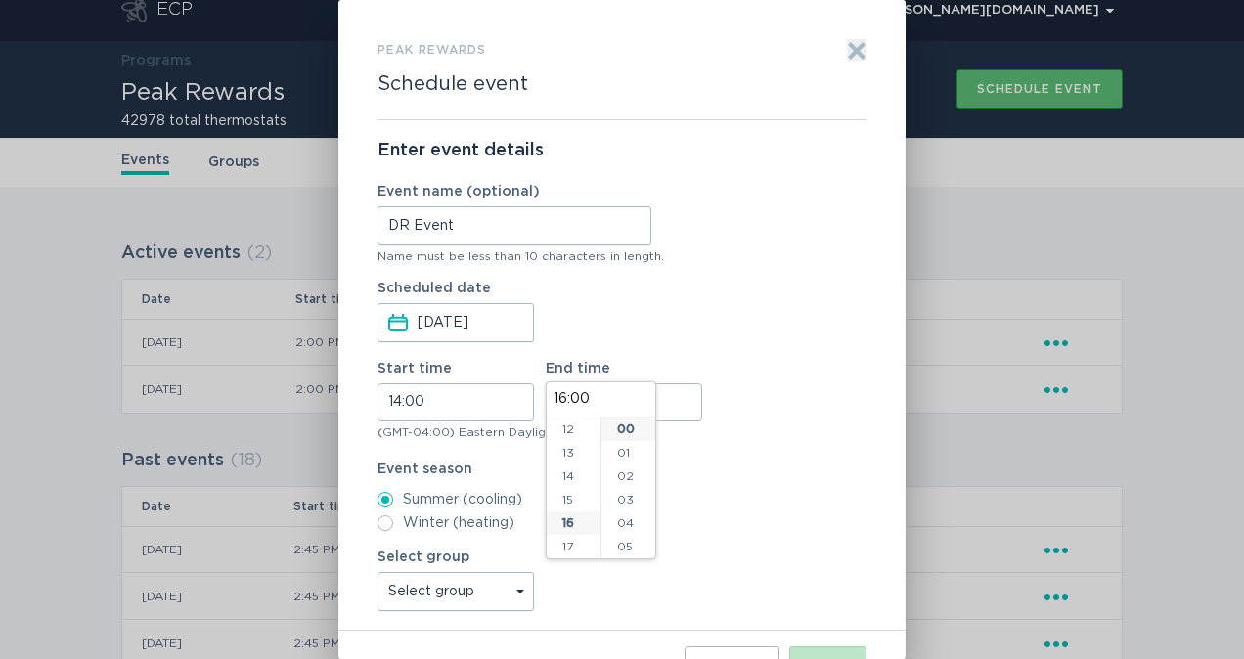
scroll to position [376, 0]
click at [514, 552] on label "Select group Select group unenrolled All thermostats optout My Sets July 10 Tes…" at bounding box center [455, 581] width 156 height 61
click at [514, 572] on select "Select group unenrolled All thermostats optout My Sets July 10 Test Group CLEAR…" at bounding box center [455, 591] width 156 height 39
click at [521, 586] on select "Select group unenrolled All thermostats optout My Sets July 10 Test Group CLEAR…" at bounding box center [455, 591] width 156 height 39
click at [377, 572] on select "Select group unenrolled All thermostats optout My Sets July 10 Test Group CLEAR…" at bounding box center [455, 591] width 156 height 39
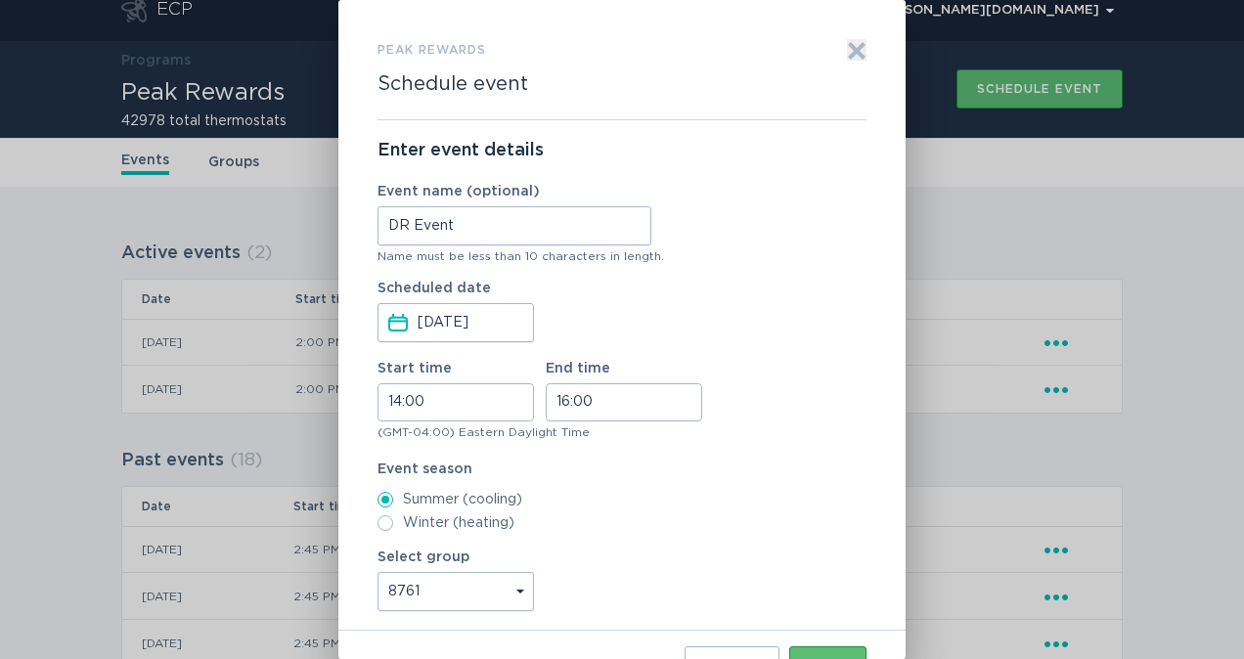
click at [519, 586] on select "Select group unenrolled All thermostats optout My Sets July 10 Test Group CLEAR…" at bounding box center [455, 591] width 156 height 39
select select "89ce01d0f41e8ef53558be6e98d1644e291b78b4"
click at [377, 572] on select "Select group unenrolled All thermostats optout My Sets July 10 Test Group CLEAR…" at bounding box center [455, 591] width 156 height 39
click at [808, 646] on button "Next" at bounding box center [827, 665] width 77 height 39
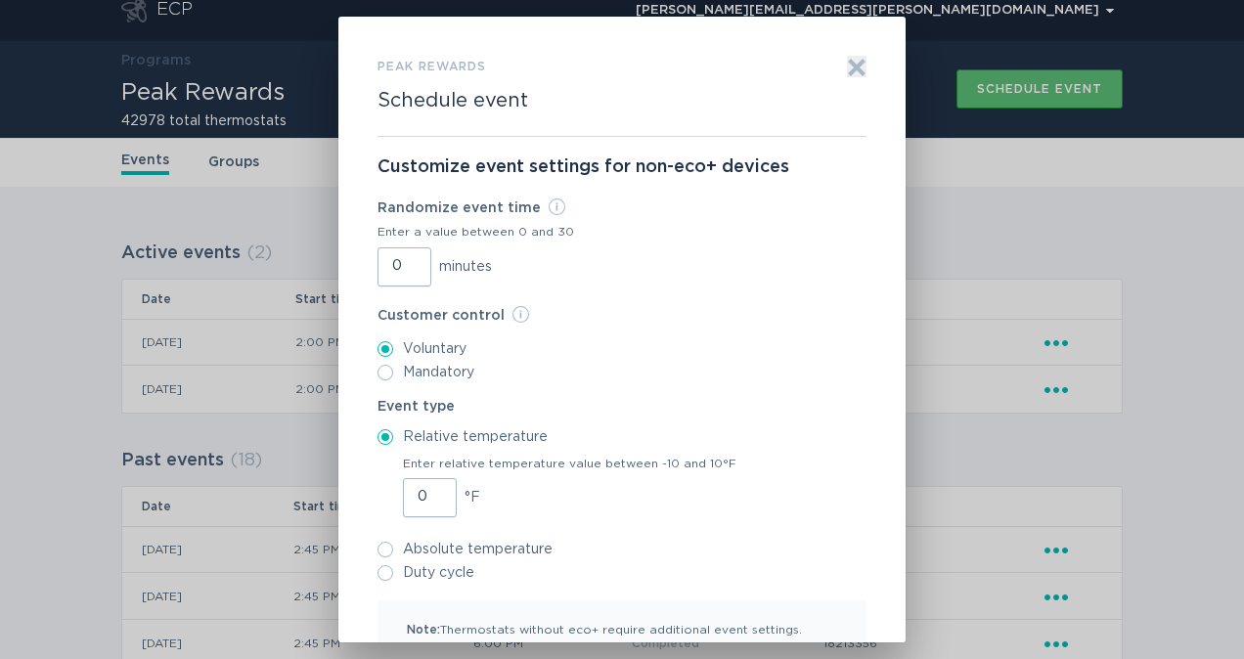
scroll to position [117, 0]
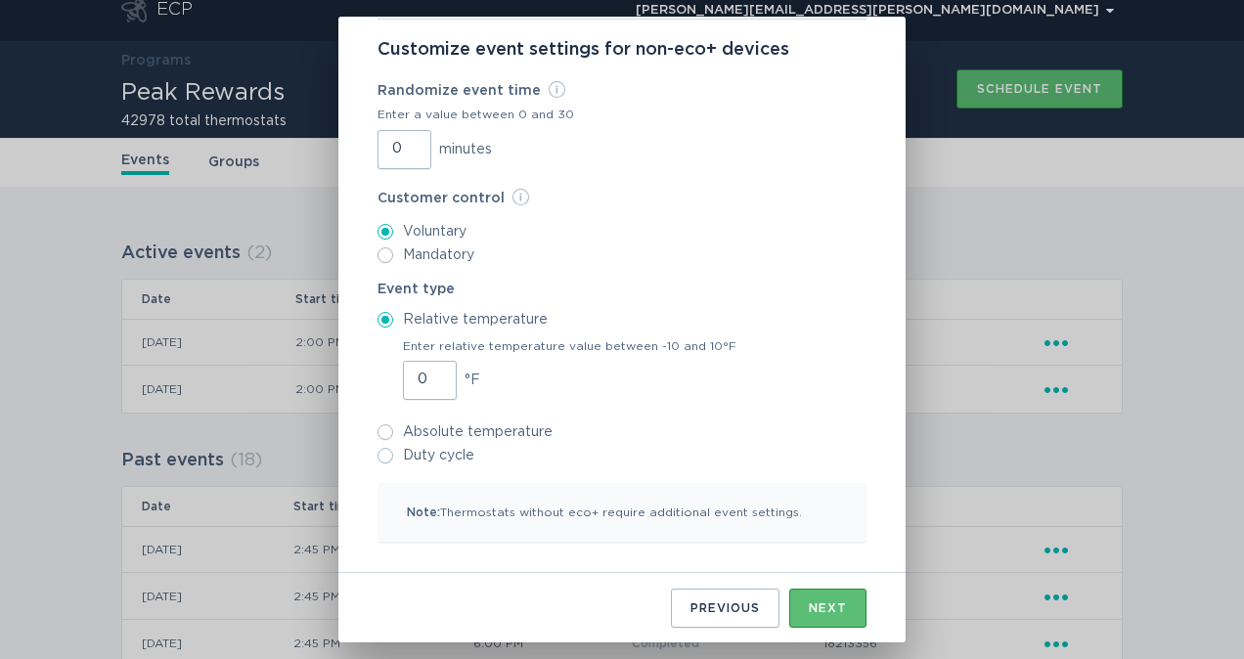
click at [418, 379] on input "0" at bounding box center [430, 380] width 54 height 39
click at [409, 379] on input "0" at bounding box center [430, 380] width 54 height 39
type input "75"
click at [377, 456] on input "Duty cycle" at bounding box center [385, 456] width 16 height 16
radio input "true"
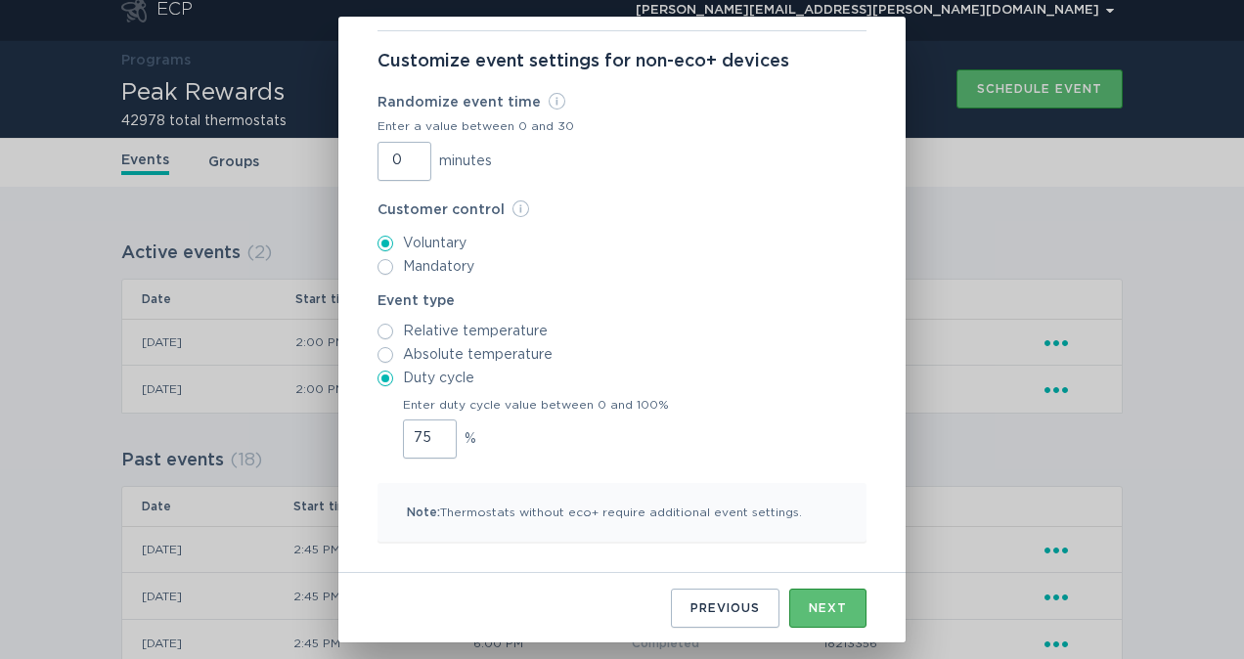
scroll to position [106, 0]
click at [823, 602] on div "Next" at bounding box center [828, 608] width 38 height 12
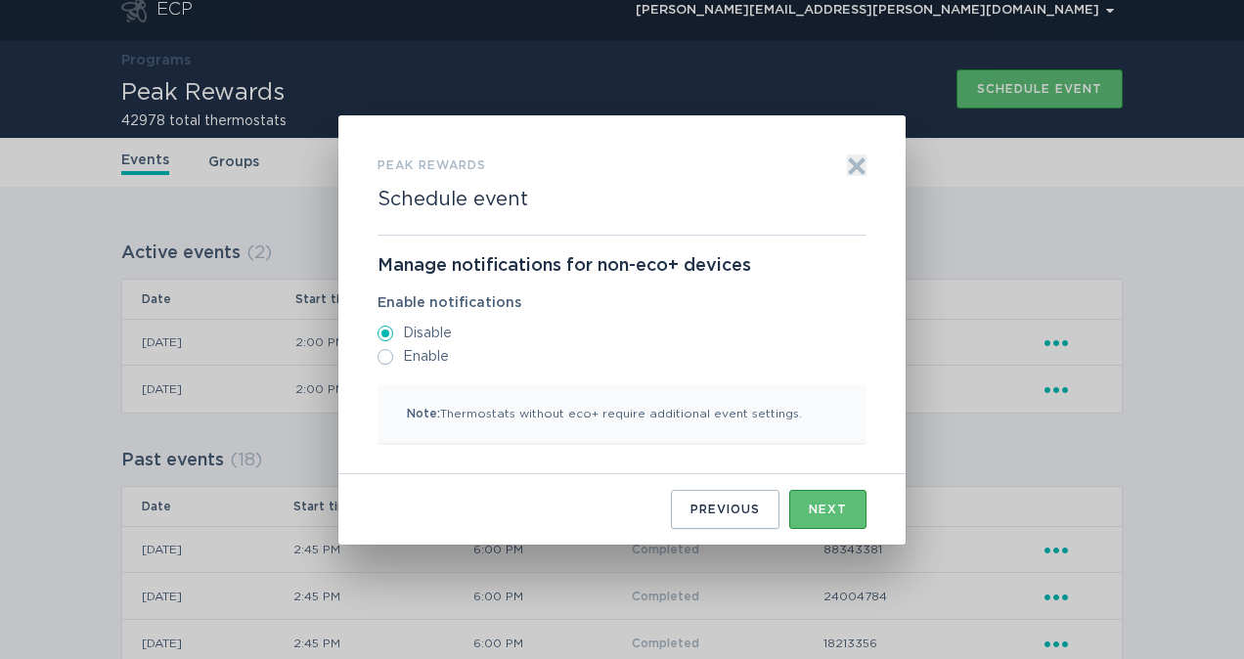
scroll to position [0, 0]
click at [825, 510] on div "Next" at bounding box center [828, 510] width 38 height 12
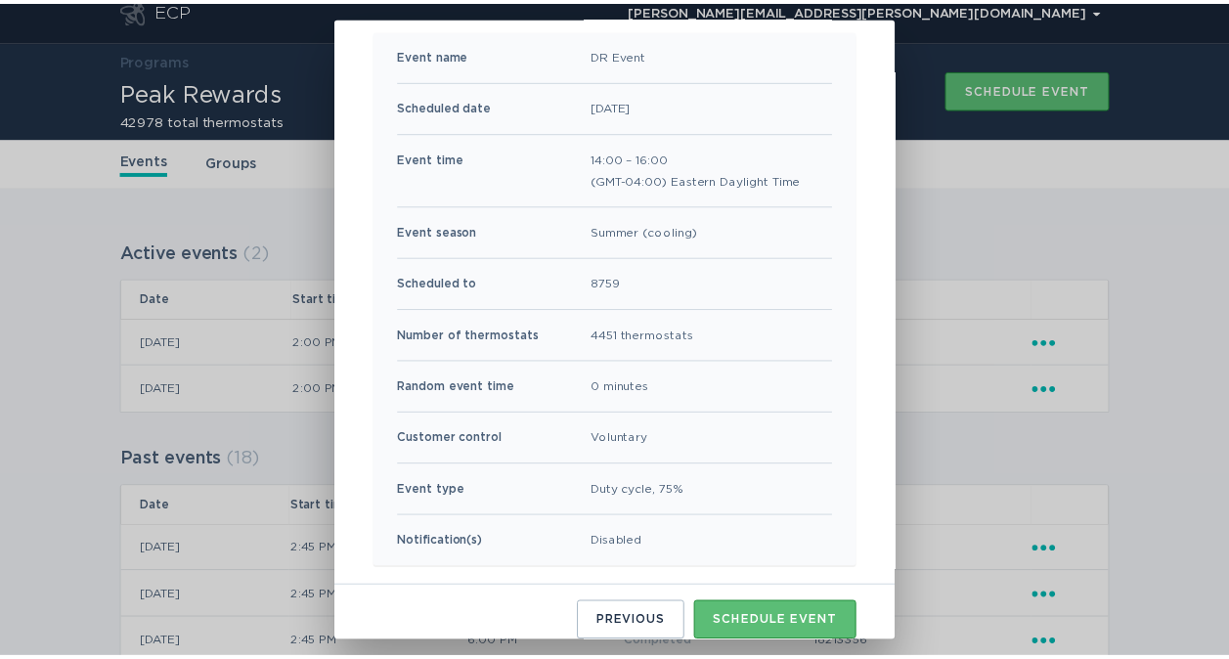
scroll to position [211, 0]
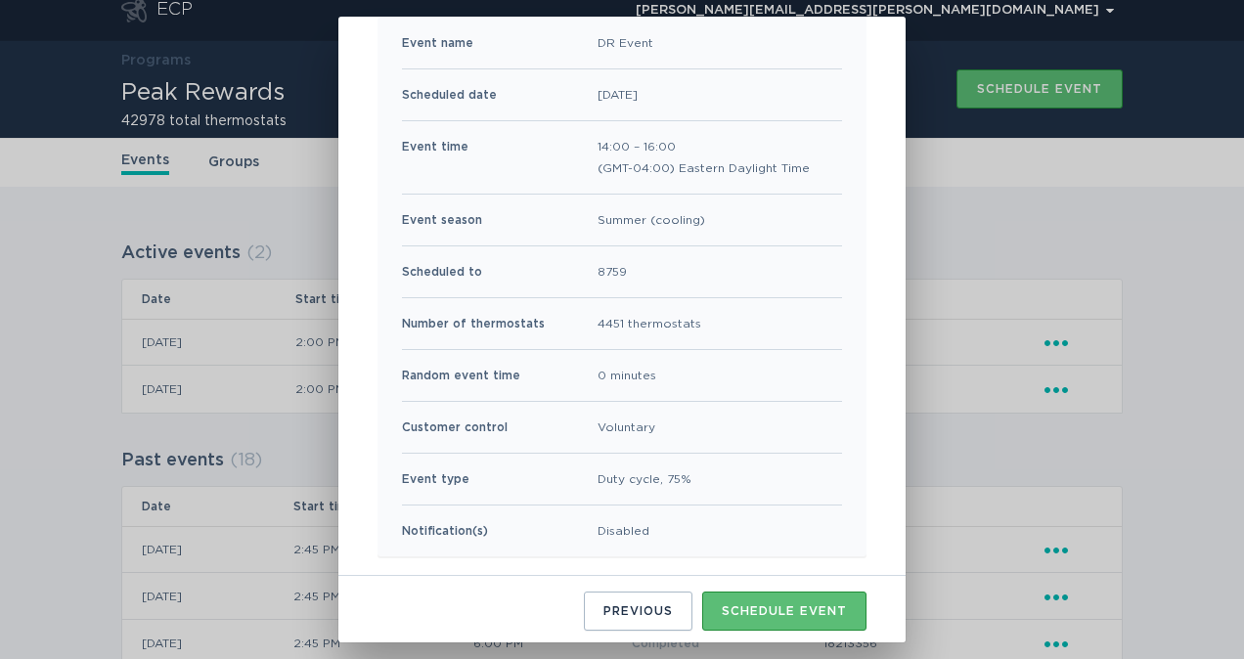
click at [782, 609] on div "Schedule event" at bounding box center [784, 611] width 125 height 12
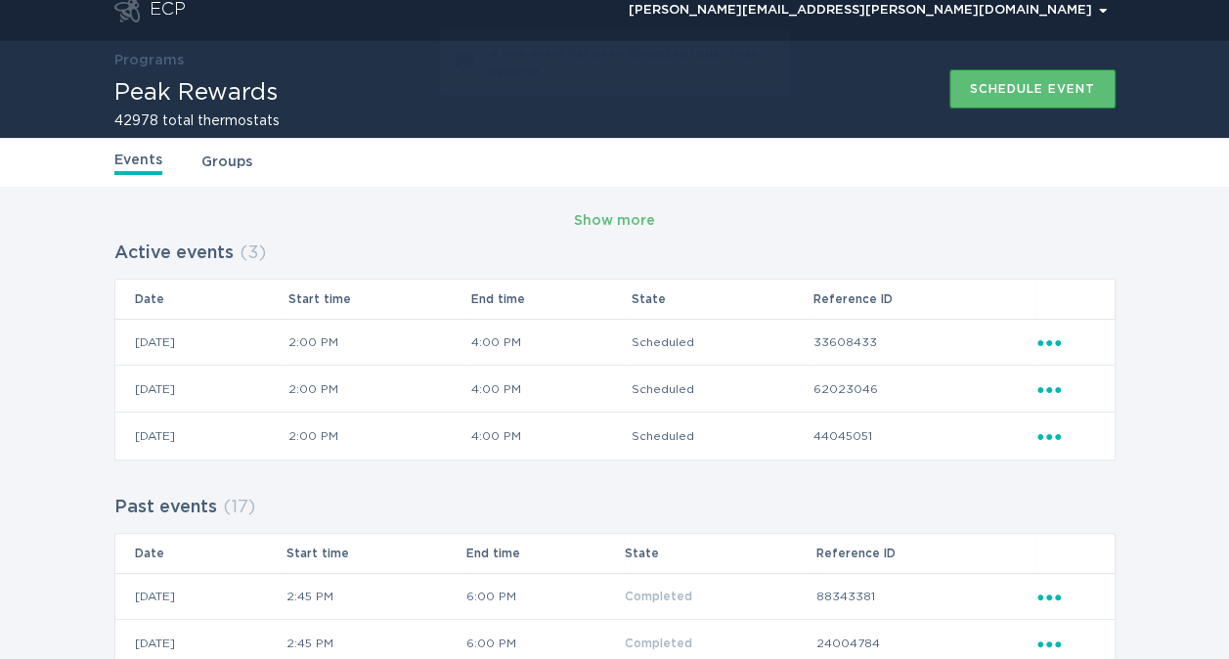
click at [753, 237] on div "Active events ( 3 ) Date Start time End time State Reference ID 20 / 08 / 2025 …" at bounding box center [614, 348] width 1001 height 225
